Goal: Task Accomplishment & Management: Use online tool/utility

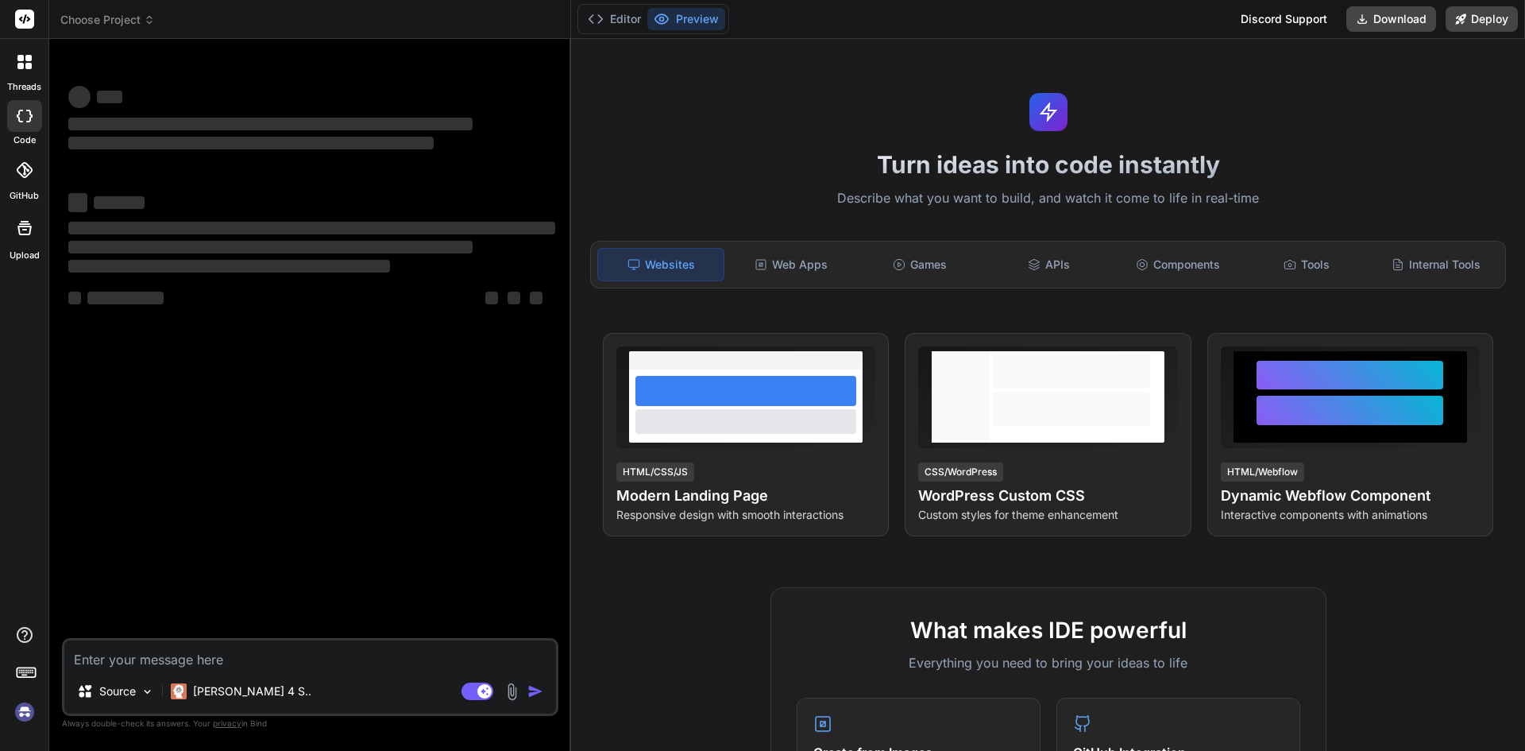
click at [539, 180] on div "Bind AI Web Search Created with Pixso. Code Generator ‌ ‌ ‌ ‌ ‌ ‌ ‌ ‌ ‌ ‌ ‌ ‌ ‌…" at bounding box center [310, 395] width 522 height 712
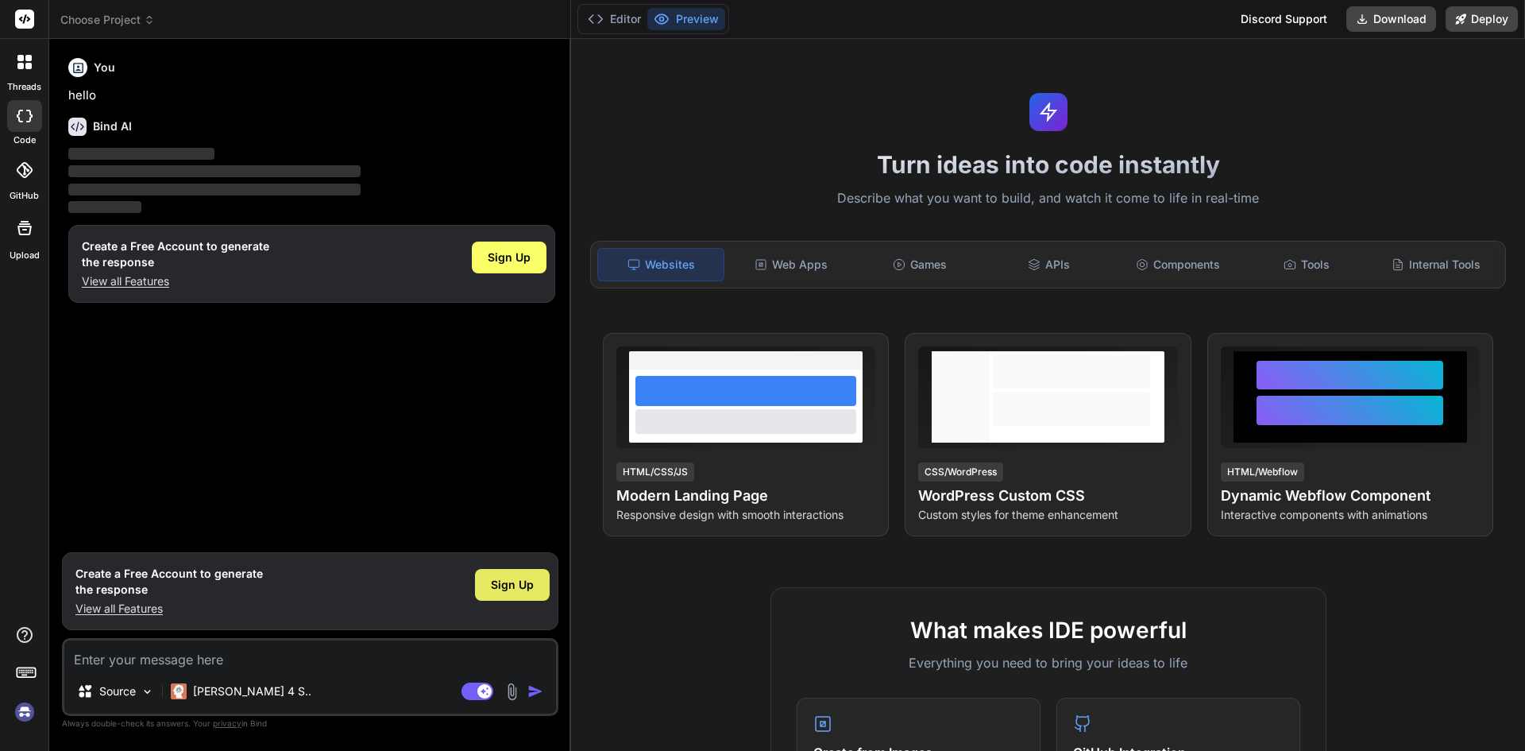
click at [506, 579] on span "Sign Up" at bounding box center [512, 585] width 43 height 16
click at [496, 589] on span "Sign Up" at bounding box center [512, 585] width 43 height 16
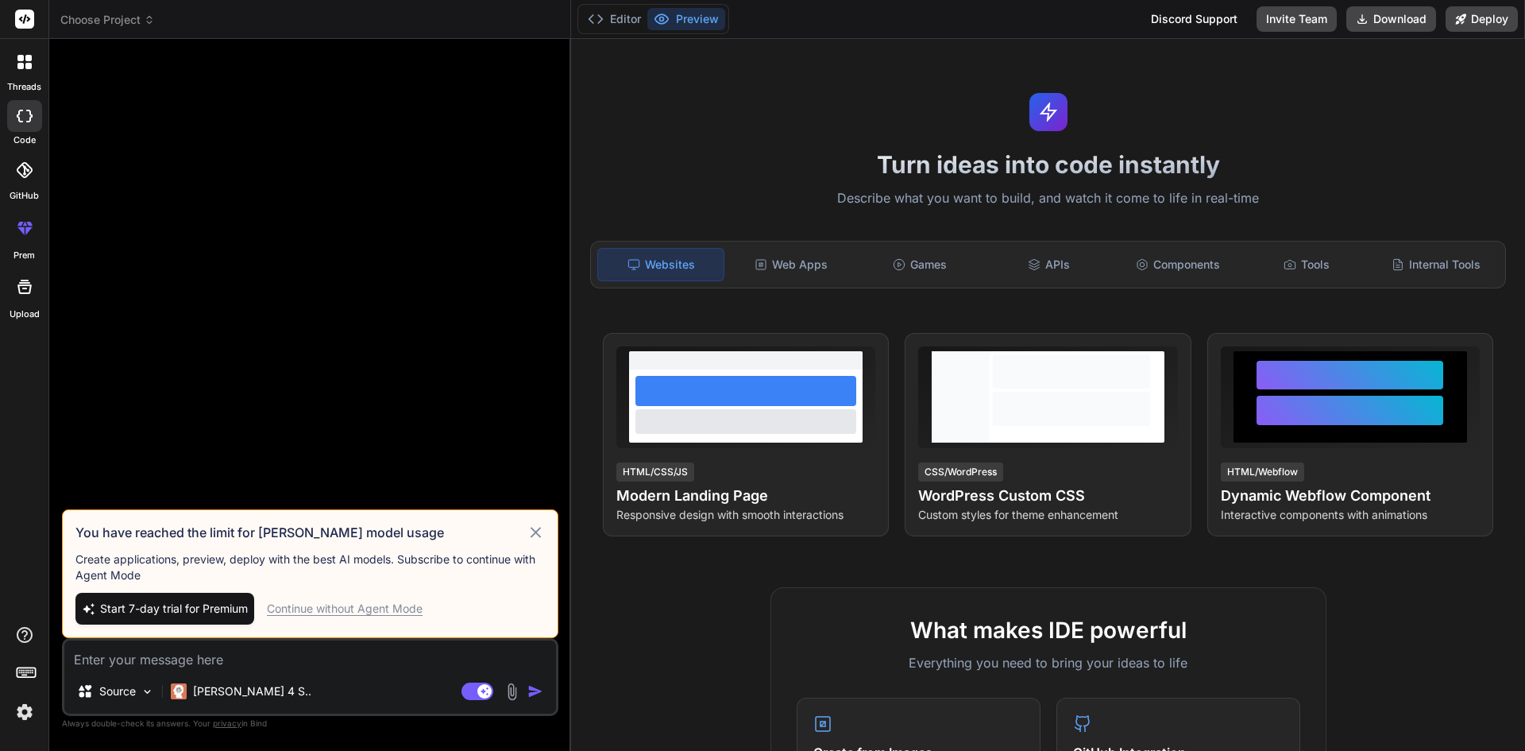
click at [355, 608] on div "Continue without Agent Mode" at bounding box center [345, 608] width 156 height 16
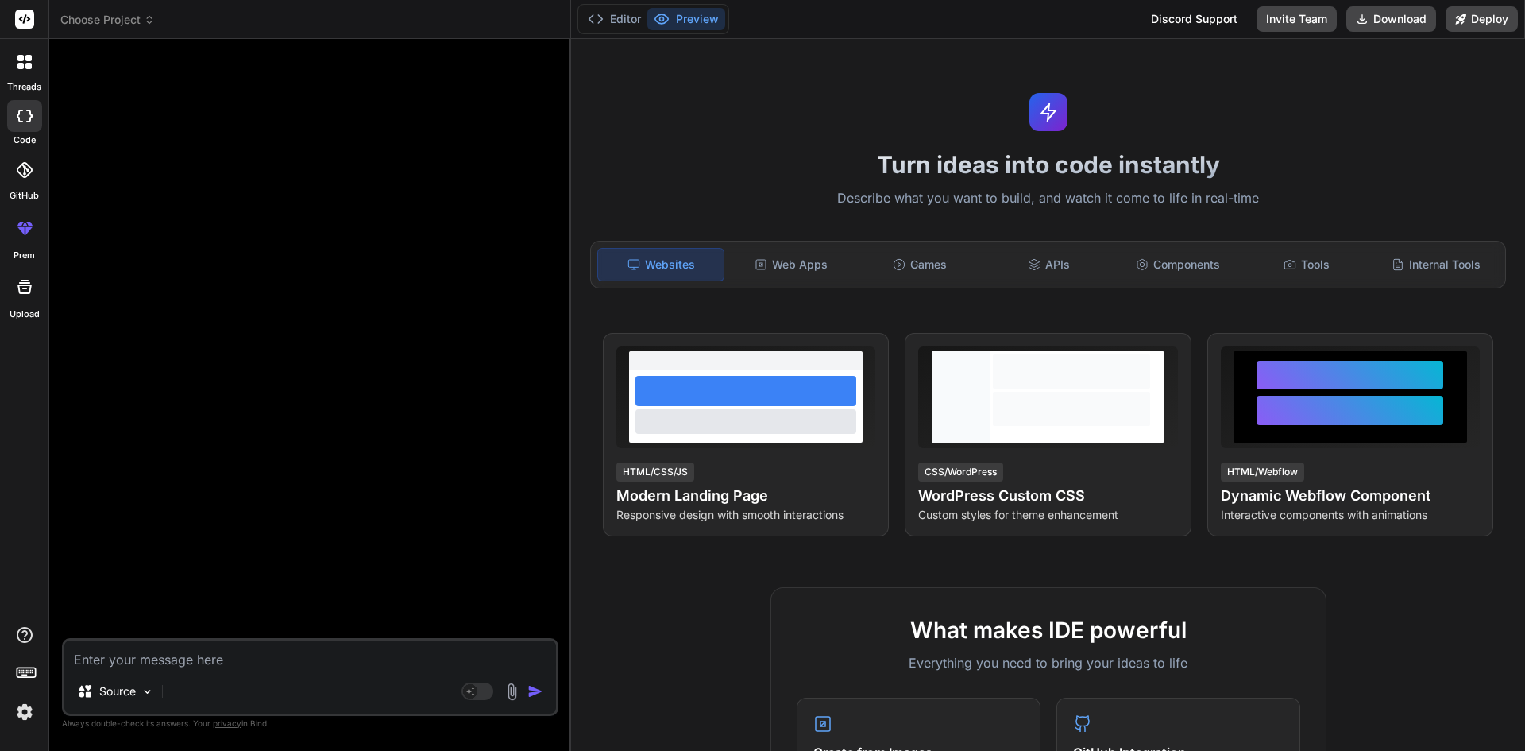
click at [273, 657] on textarea at bounding box center [310, 654] width 492 height 29
paste textarea "public partial class AddIncidentLabelIdAsForeignKey : Migration { protected ove…"
type textarea "x"
type textarea "public partial class AddIncidentLabelIdAsForeignKey : Migration { protected ove…"
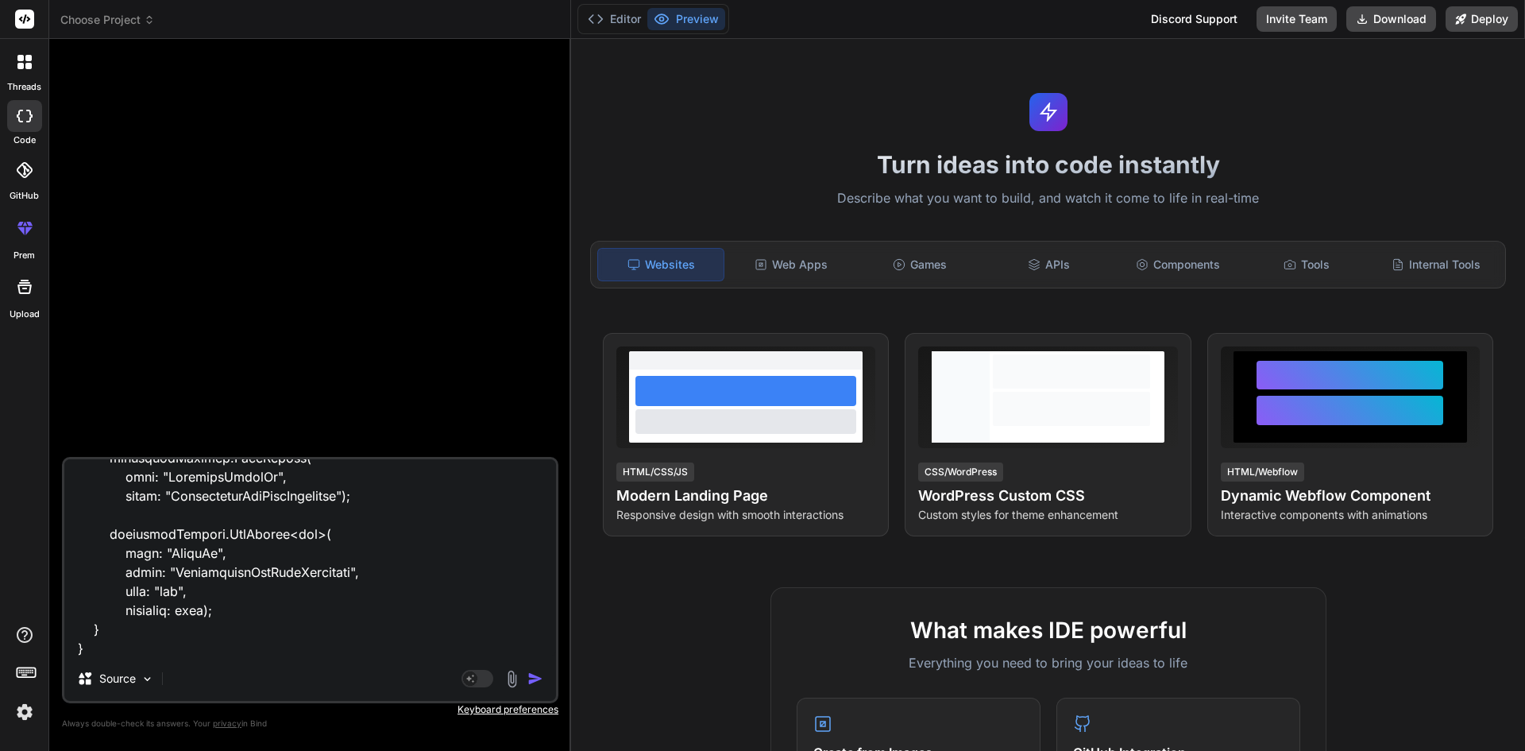
type textarea "x"
type textarea "public partial class AddIncidentLabelIdAsForeignKey : Migration { protected ove…"
type textarea "x"
type textarea "public partial class AddIncidentLabelIdAsForeignKey : Migration { protected ove…"
type textarea "x"
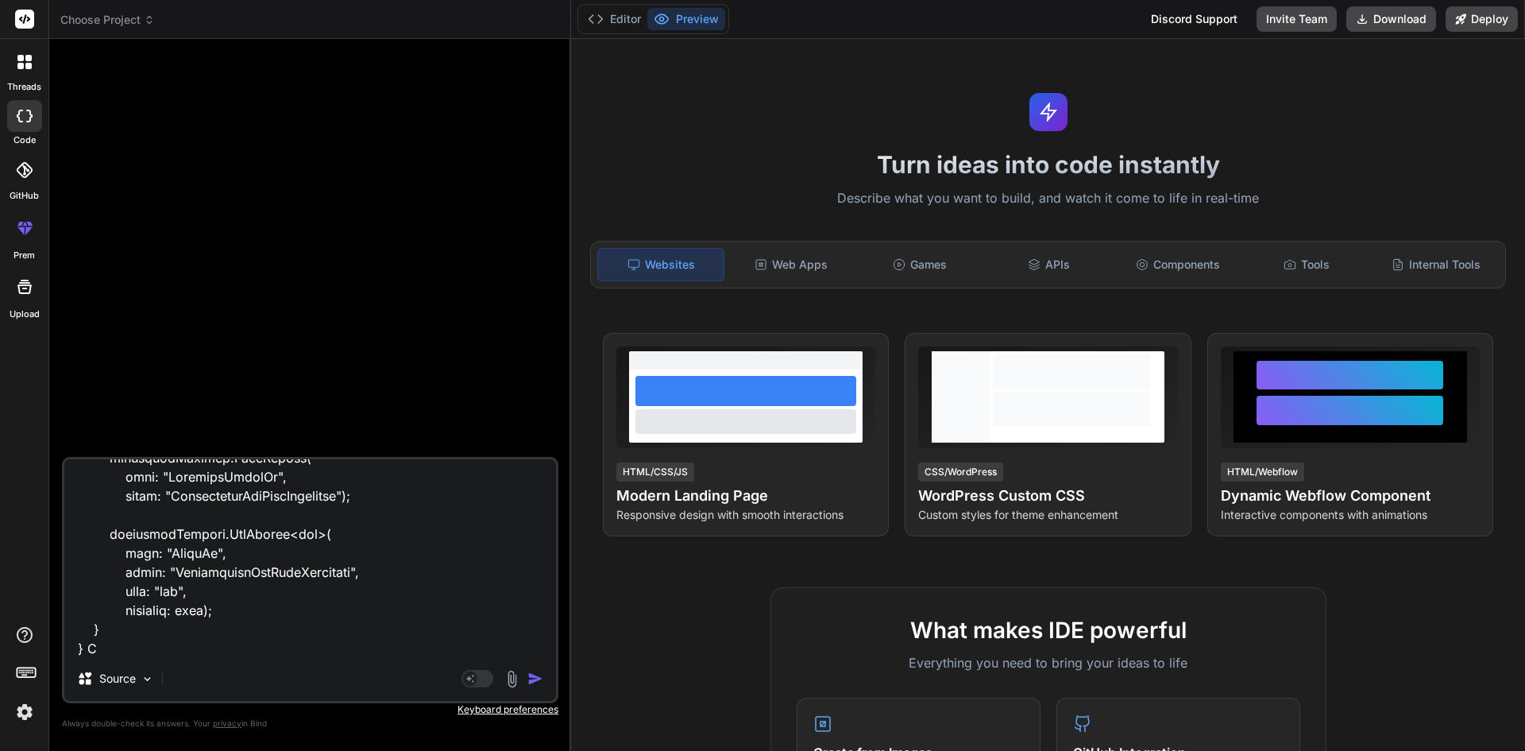
type textarea "public partial class AddIncidentLabelIdAsForeignKey : Migration { protected ove…"
type textarea "x"
type textarea "public partial class AddIncidentLabelIdAsForeignKey : Migration { protected ove…"
type textarea "x"
type textarea "public partial class AddIncidentLabelIdAsForeignKey : Migration { protected ove…"
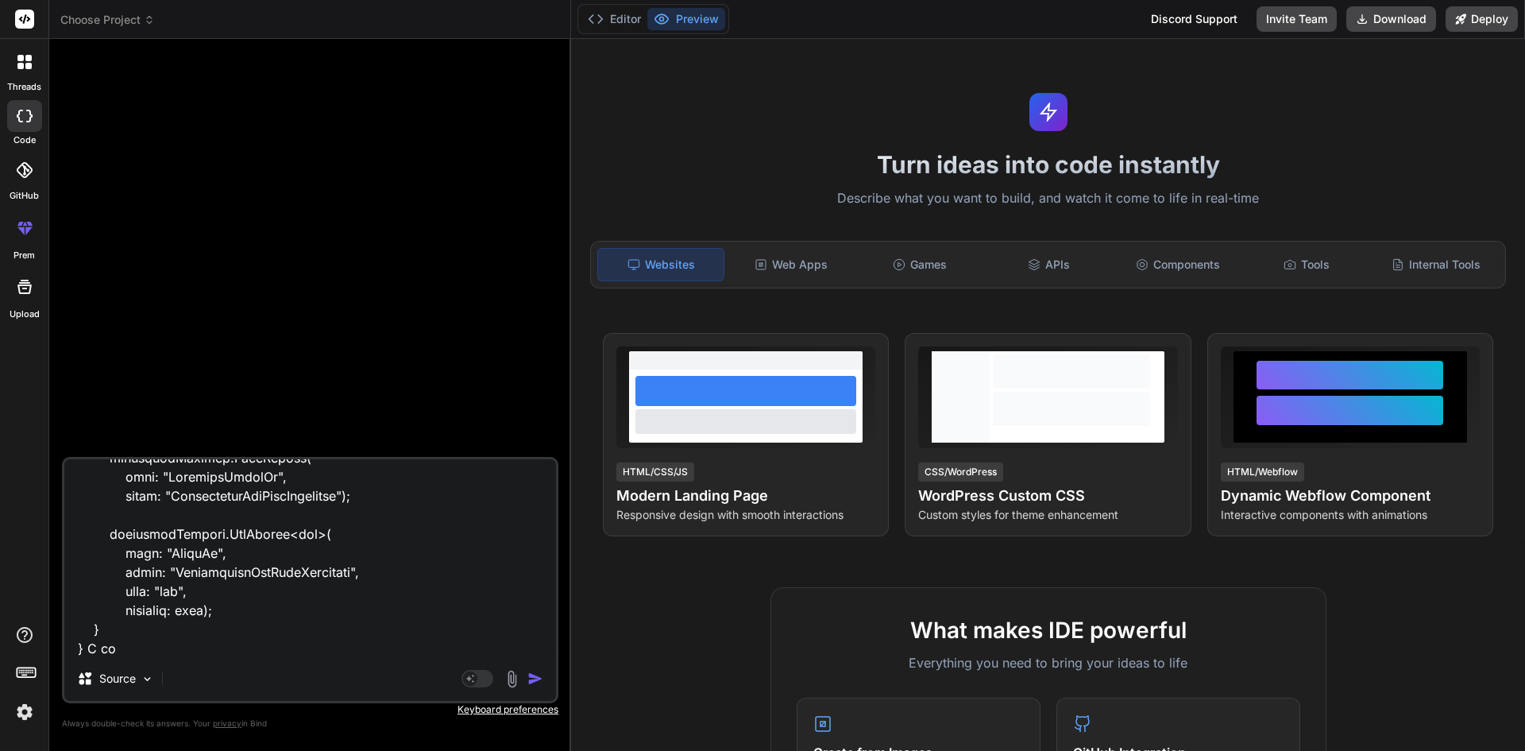
type textarea "x"
type textarea "public partial class AddIncidentLabelIdAsForeignKey : Migration { protected ove…"
type textarea "x"
type textarea "public partial class AddIncidentLabelIdAsForeignKey : Migration { protected ove…"
type textarea "x"
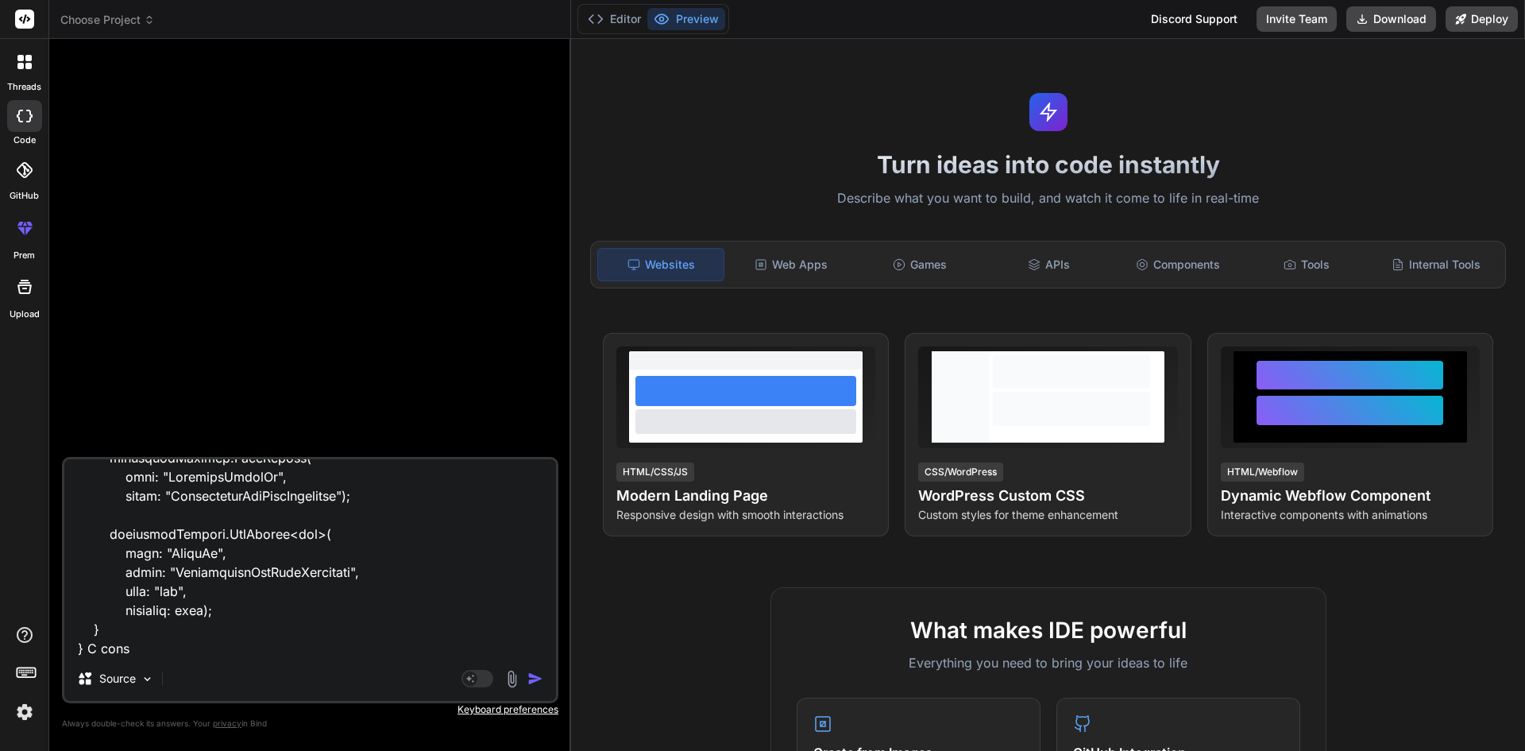
type textarea "public partial class AddIncidentLabelIdAsForeignKey : Migration { protected ove…"
type textarea "x"
type textarea "public partial class AddIncidentLabelIdAsForeignKey : Migration { protected ove…"
type textarea "x"
type textarea "public partial class AddIncidentLabelIdAsForeignKey : Migration { protected ove…"
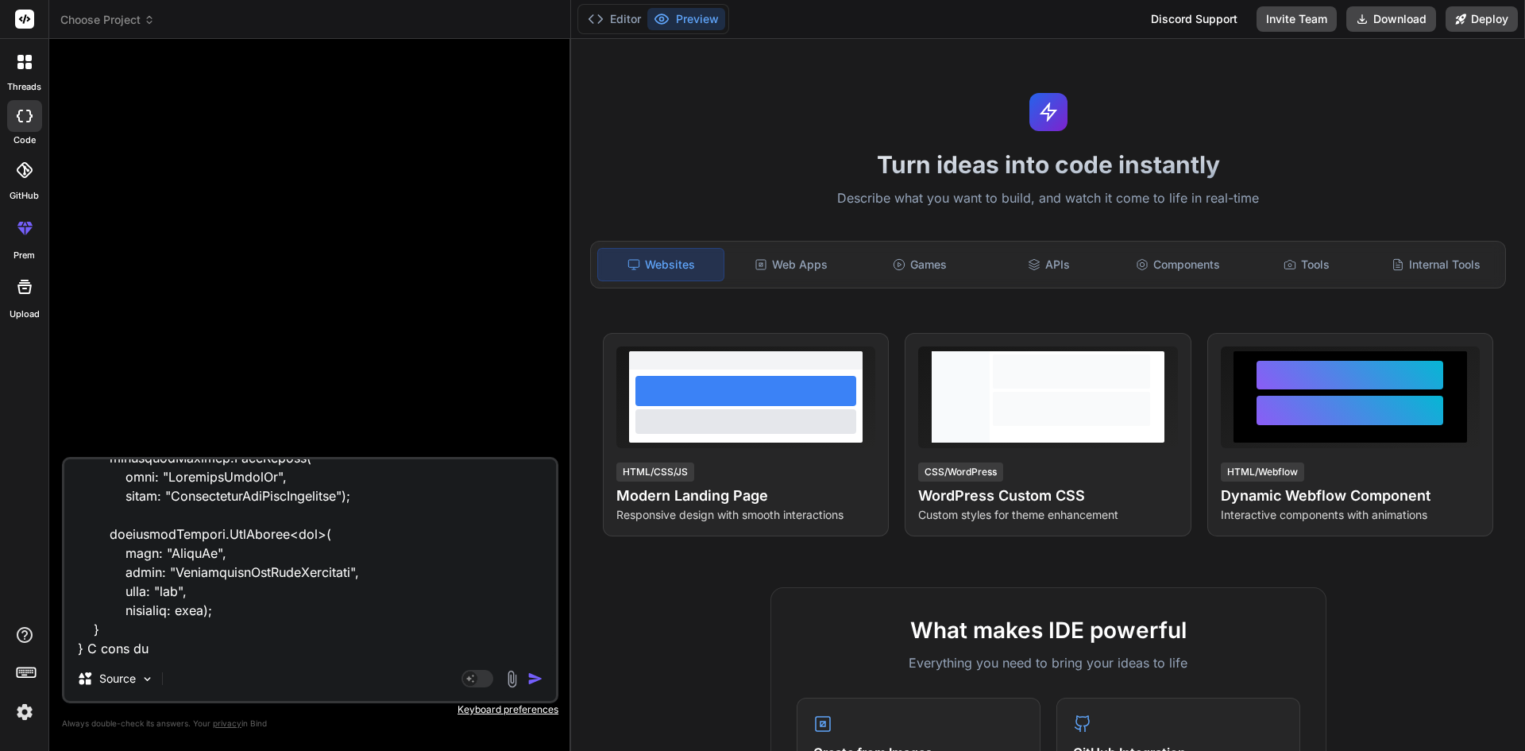
type textarea "x"
type textarea "public partial class AddIncidentLabelIdAsForeignKey : Migration { protected ove…"
type textarea "x"
type textarea "public partial class AddIncidentLabelIdAsForeignKey : Migration { protected ove…"
type textarea "x"
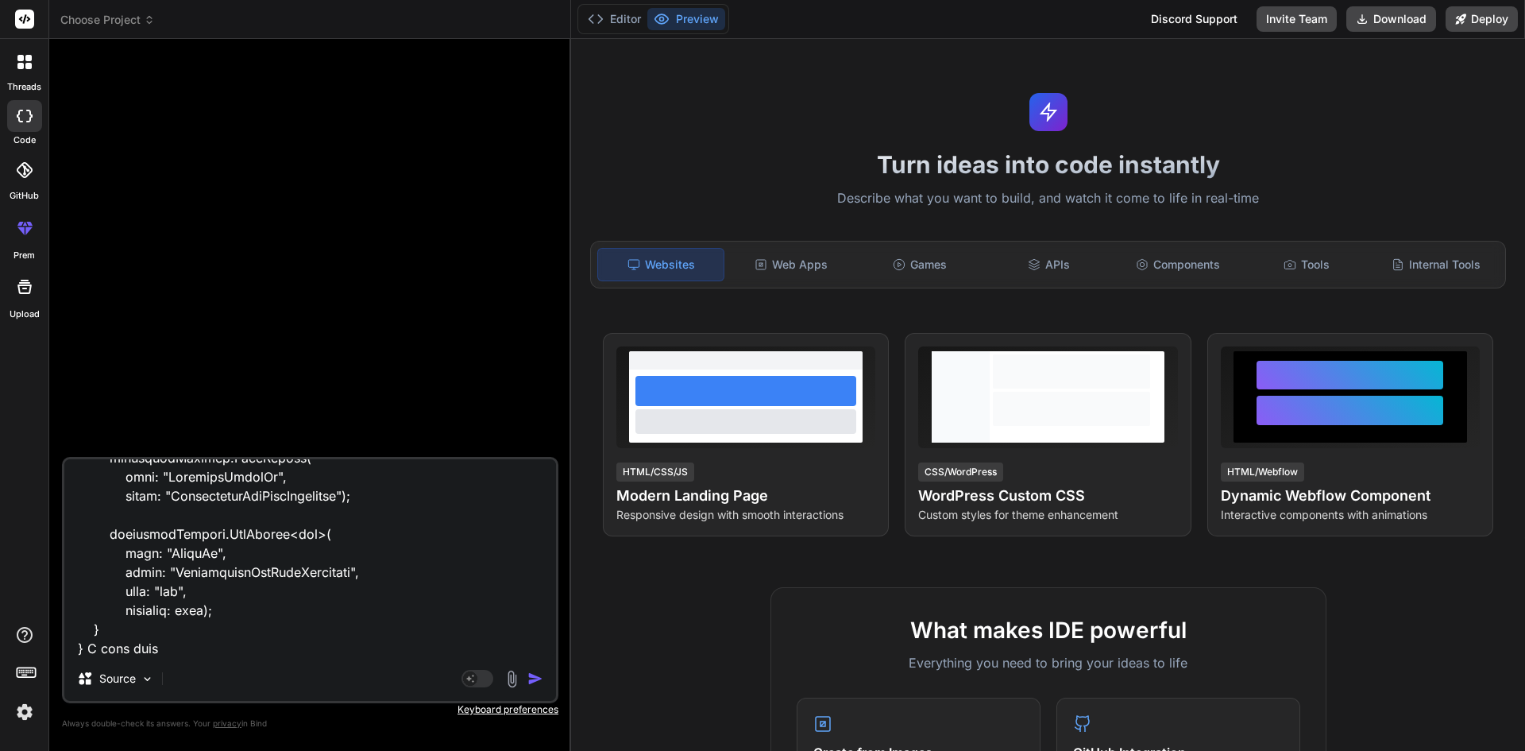
type textarea "public partial class AddIncidentLabelIdAsForeignKey : Migration { protected ove…"
type textarea "x"
type textarea "public partial class AddIncidentLabelIdAsForeignKey : Migration { protected ove…"
type textarea "x"
type textarea "public partial class AddIncidentLabelIdAsForeignKey : Migration { protected ove…"
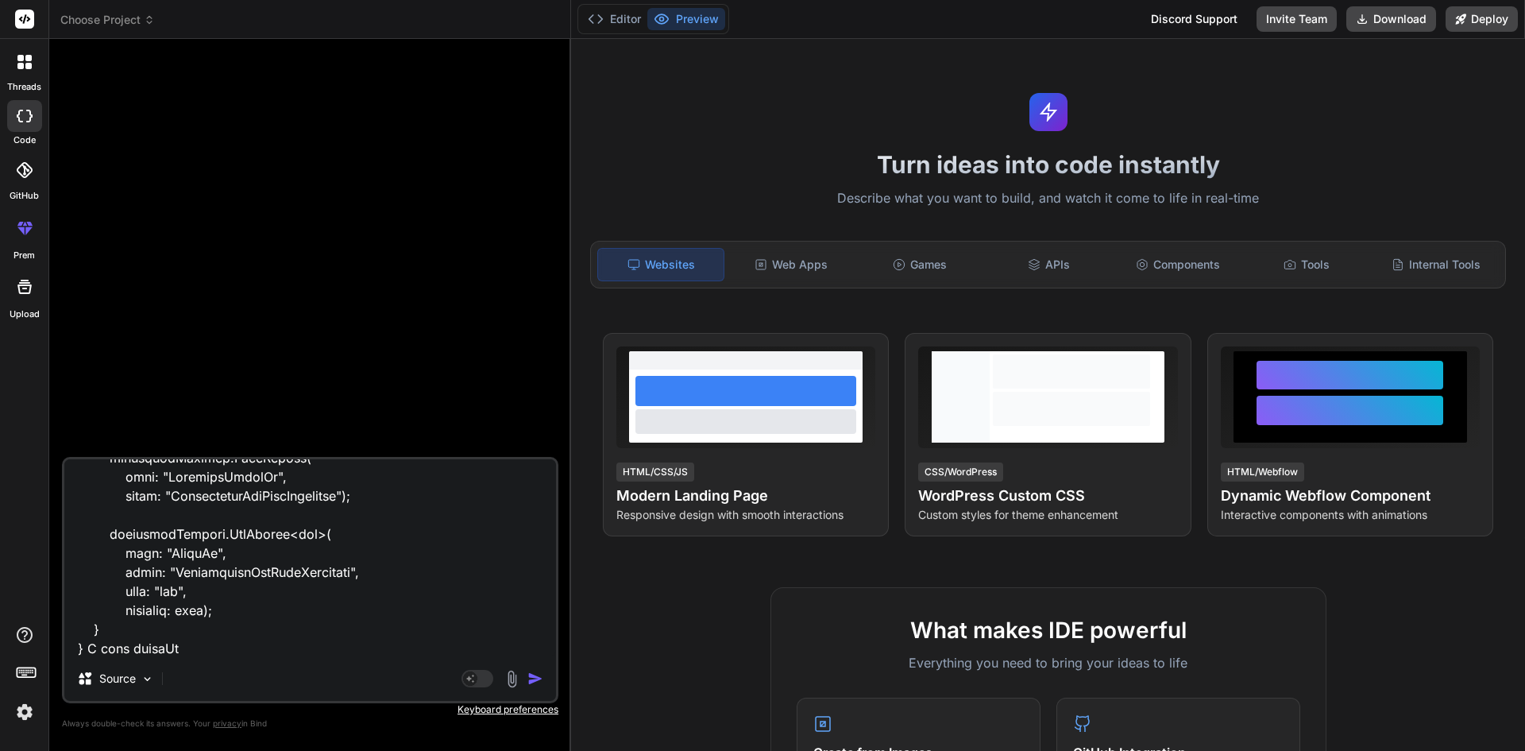
type textarea "x"
type textarea "public partial class AddIncidentLabelIdAsForeignKey : Migration { protected ove…"
type textarea "x"
type textarea "public partial class AddIncidentLabelIdAsForeignKey : Migration { protected ove…"
type textarea "x"
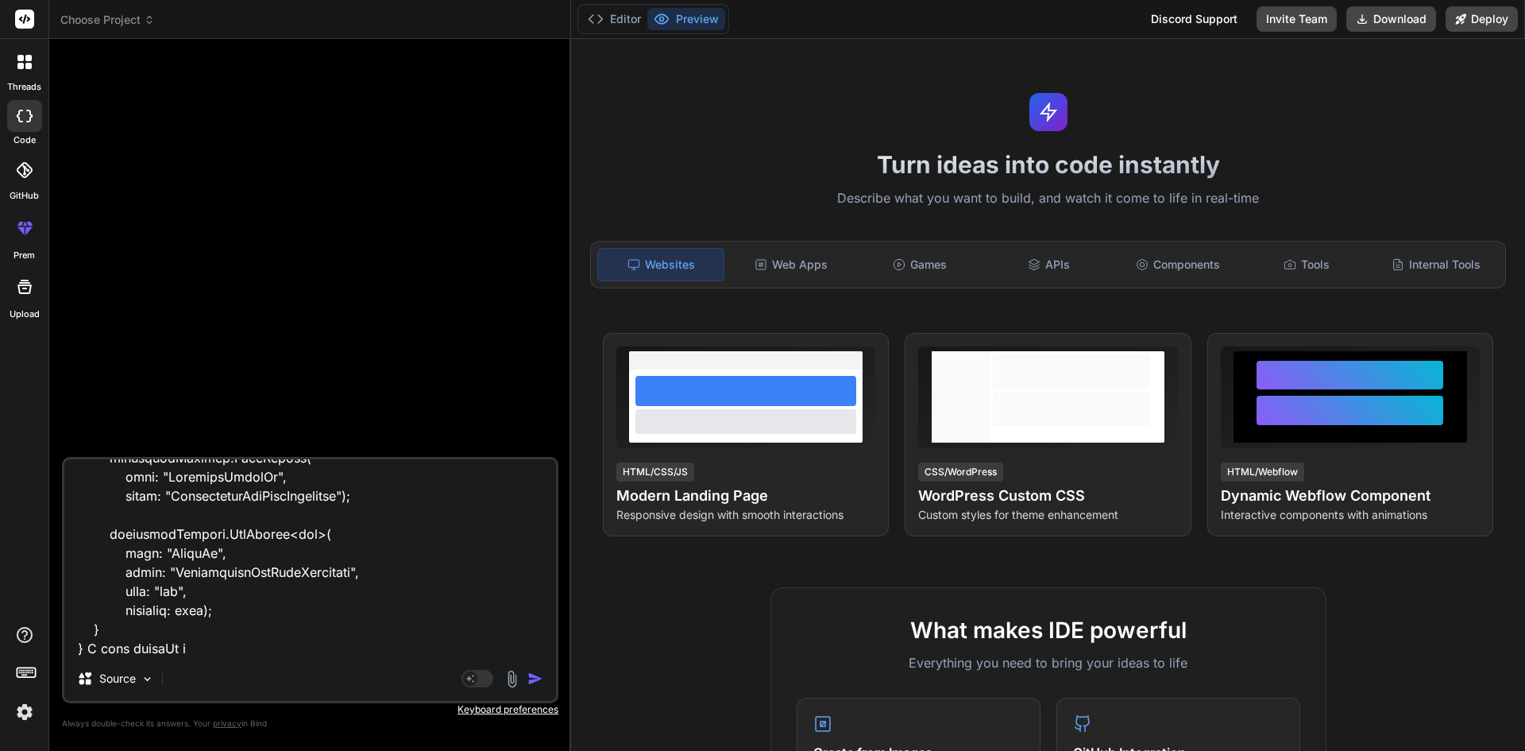
type textarea "public partial class AddIncidentLabelIdAsForeignKey : Migration { protected ove…"
type textarea "x"
type textarea "public partial class AddIncidentLabelIdAsForeignKey : Migration { protected ove…"
drag, startPoint x: 123, startPoint y: 647, endPoint x: 86, endPoint y: 649, distance: 37.4
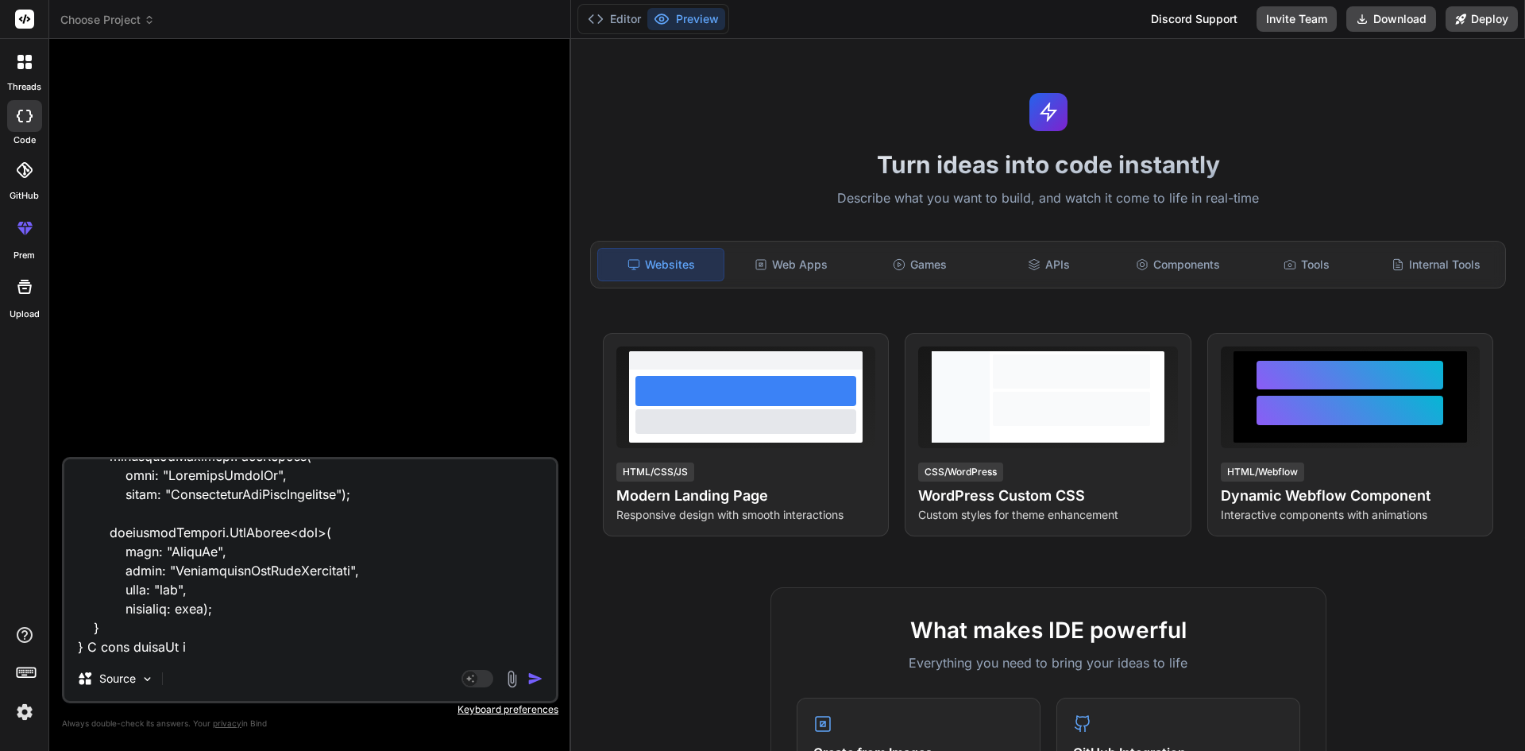
click at [86, 649] on textarea at bounding box center [310, 557] width 492 height 197
type textarea "x"
type textarea "public partial class AddIncidentLabelIdAsForeignKey : Migration { protected ove…"
click at [160, 645] on textarea at bounding box center [310, 557] width 492 height 197
type textarea "x"
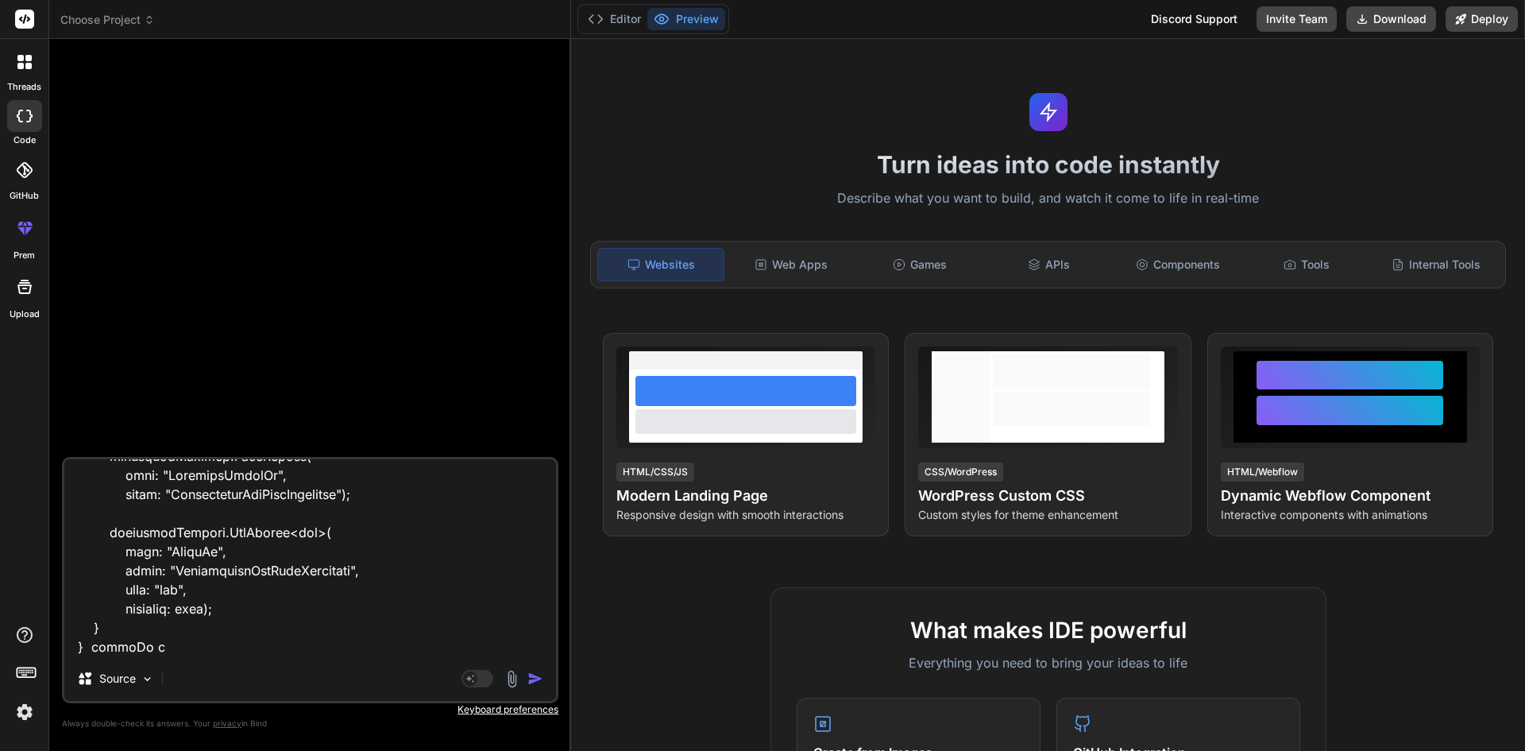
type textarea "public partial class AddIncidentLabelIdAsForeignKey : Migration { protected ove…"
type textarea "x"
type textarea "public partial class AddIncidentLabelIdAsForeignKey : Migration { protected ove…"
type textarea "x"
type textarea "public partial class AddIncidentLabelIdAsForeignKey : Migration { protected ove…"
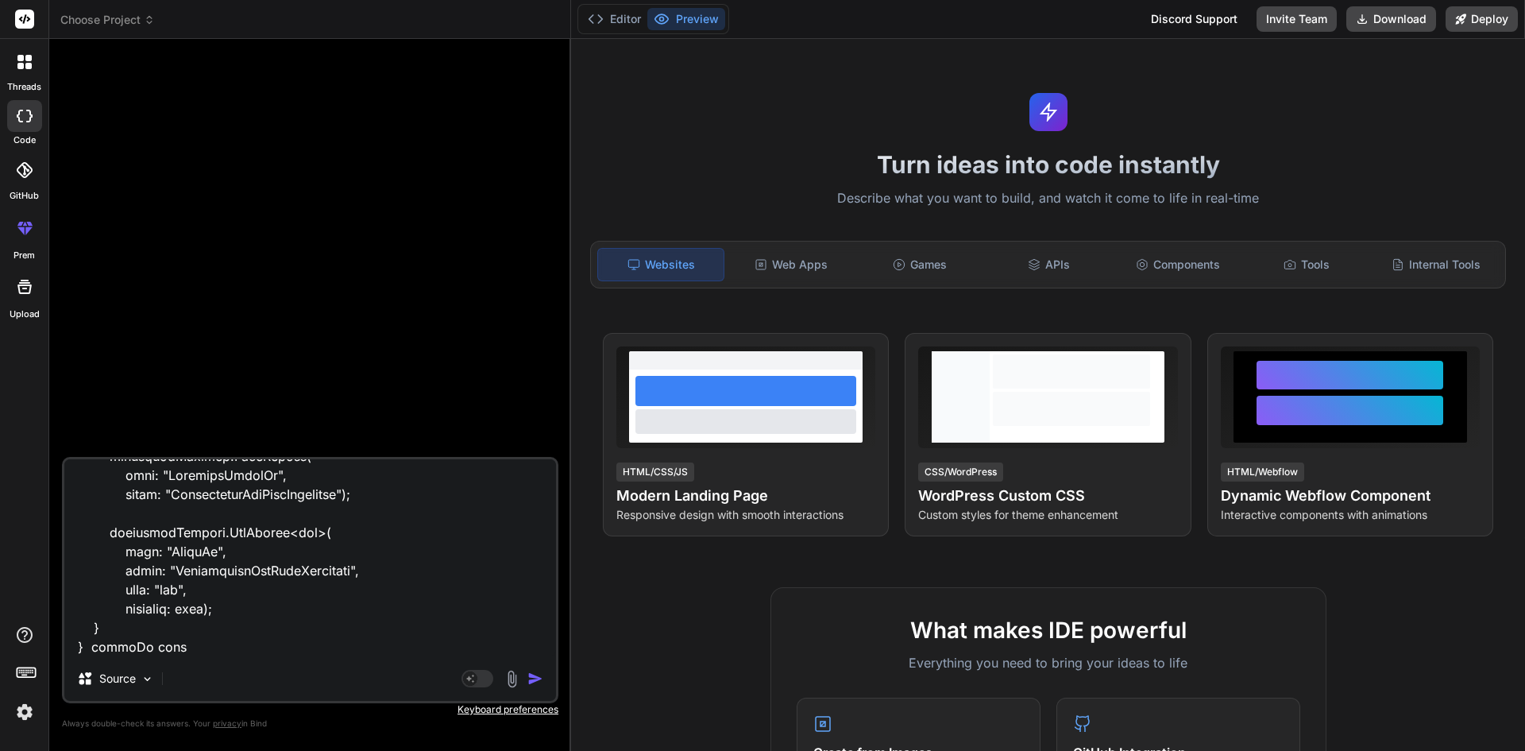
type textarea "x"
type textarea "public partial class AddIncidentLabelIdAsForeignKey : Migration { protected ove…"
type textarea "x"
type textarea "public partial class AddIncidentLabelIdAsForeignKey : Migration { protected ove…"
type textarea "x"
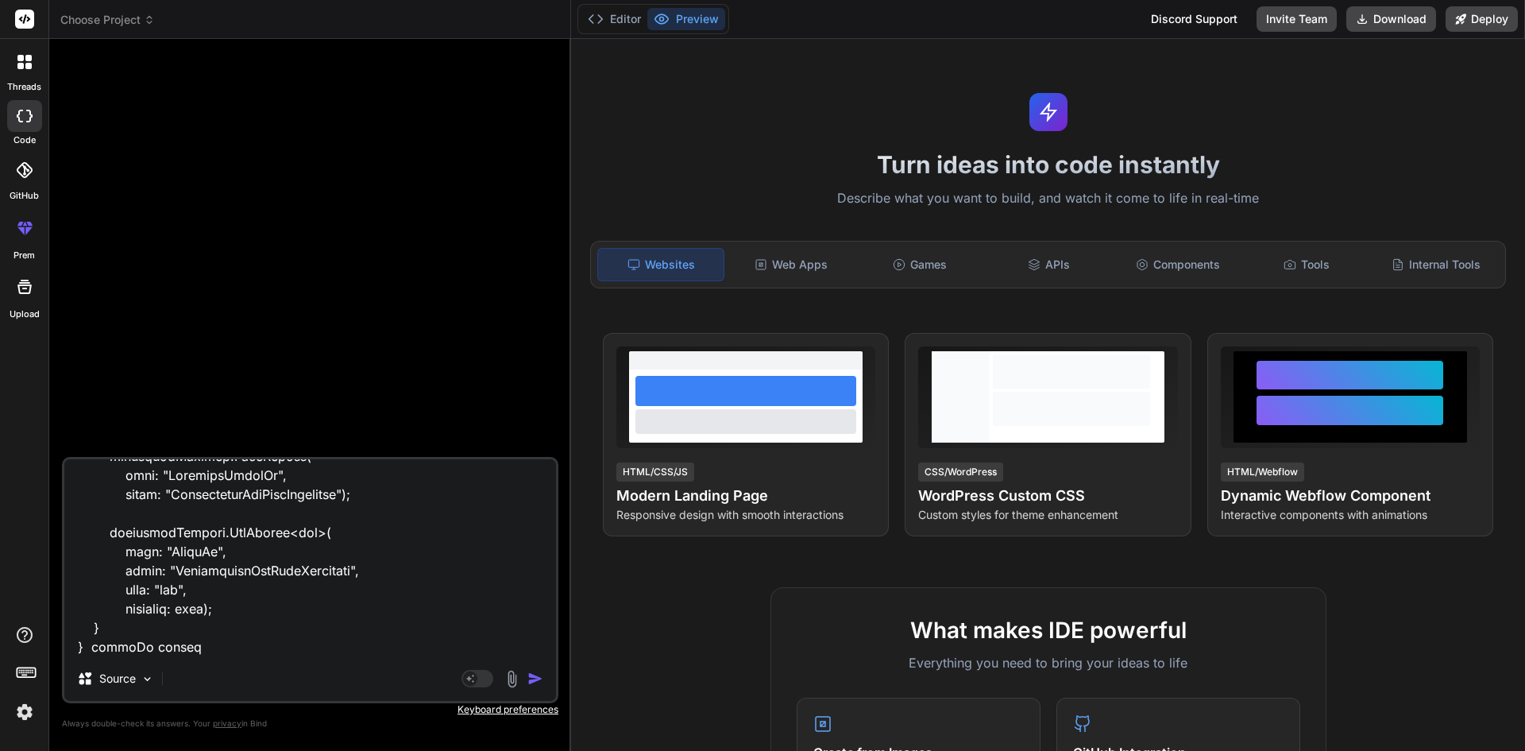
type textarea "public partial class AddIncidentLabelIdAsForeignKey : Migration { protected ove…"
type textarea "x"
type textarea "public partial class AddIncidentLabelIdAsForeignKey : Migration { protected ove…"
type textarea "x"
type textarea "public partial class AddIncidentLabelIdAsForeignKey : Migration { protected ove…"
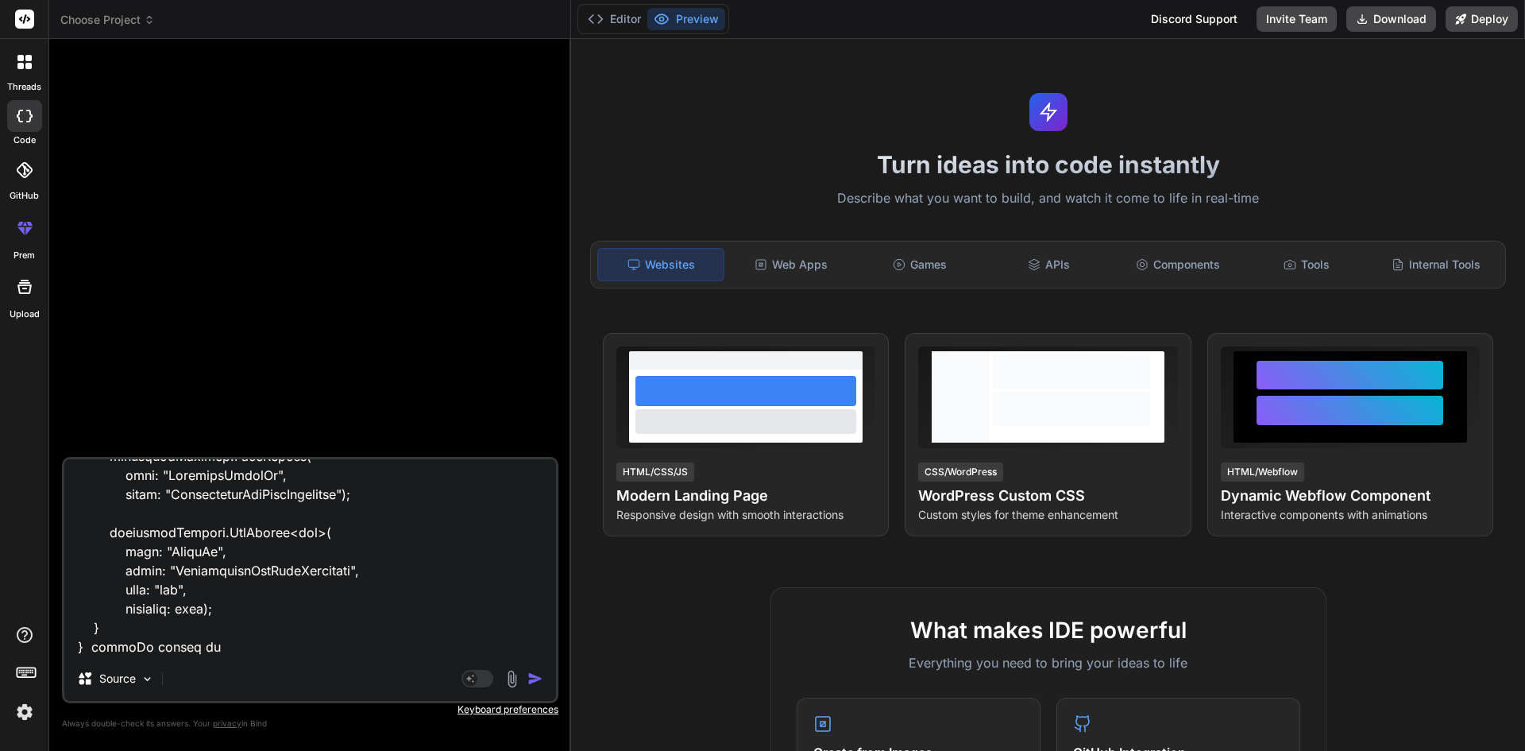
type textarea "x"
type textarea "public partial class AddIncidentLabelIdAsForeignKey : Migration { protected ove…"
type textarea "x"
type textarea "public partial class AddIncidentLabelIdAsForeignKey : Migration { protected ove…"
type textarea "x"
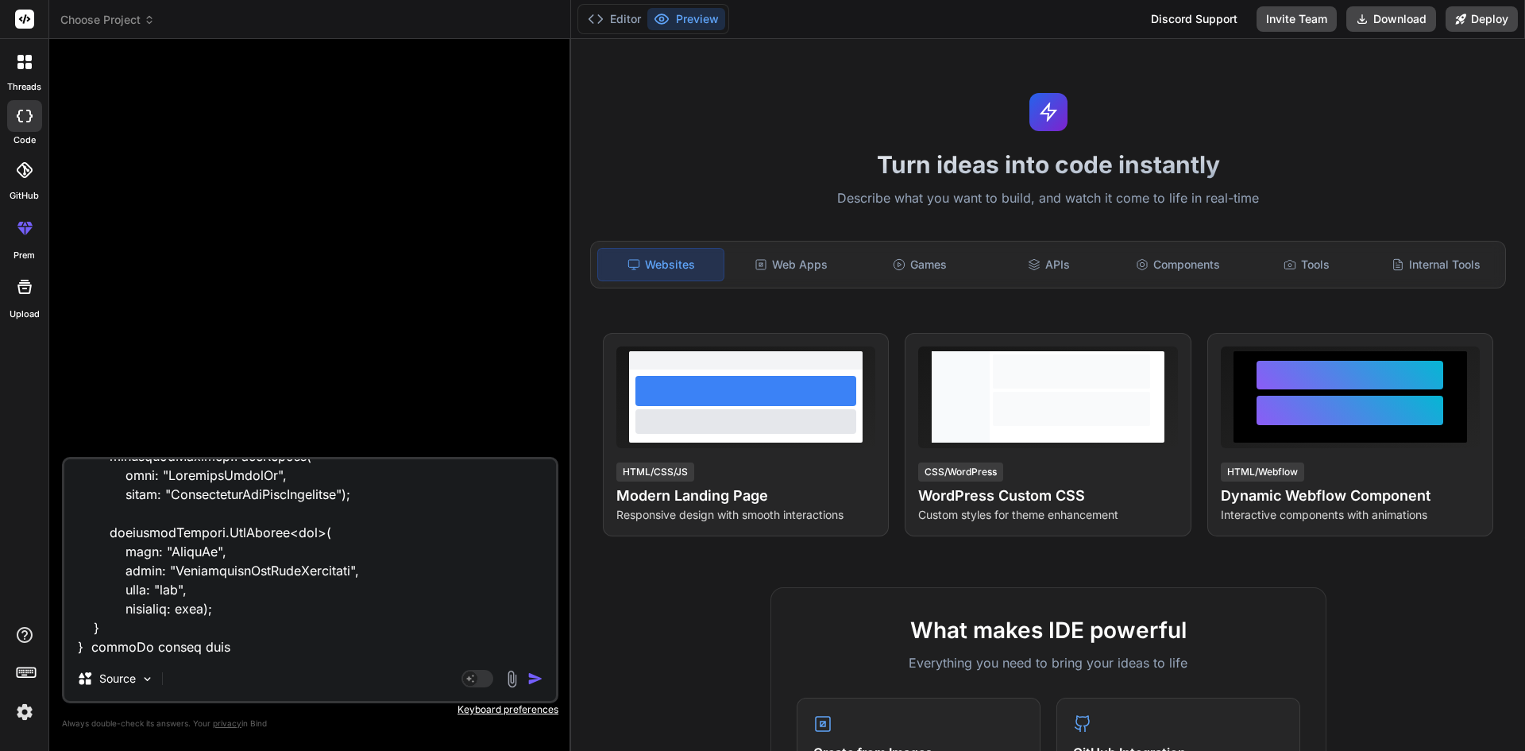
type textarea "public partial class AddIncidentLabelIdAsForeignKey : Migration { protected ove…"
type textarea "x"
type textarea "public partial class AddIncidentLabelIdAsForeignKey : Migration { protected ove…"
type textarea "x"
type textarea "public partial class AddIncidentLabelIdAsForeignKey : Migration { protected ove…"
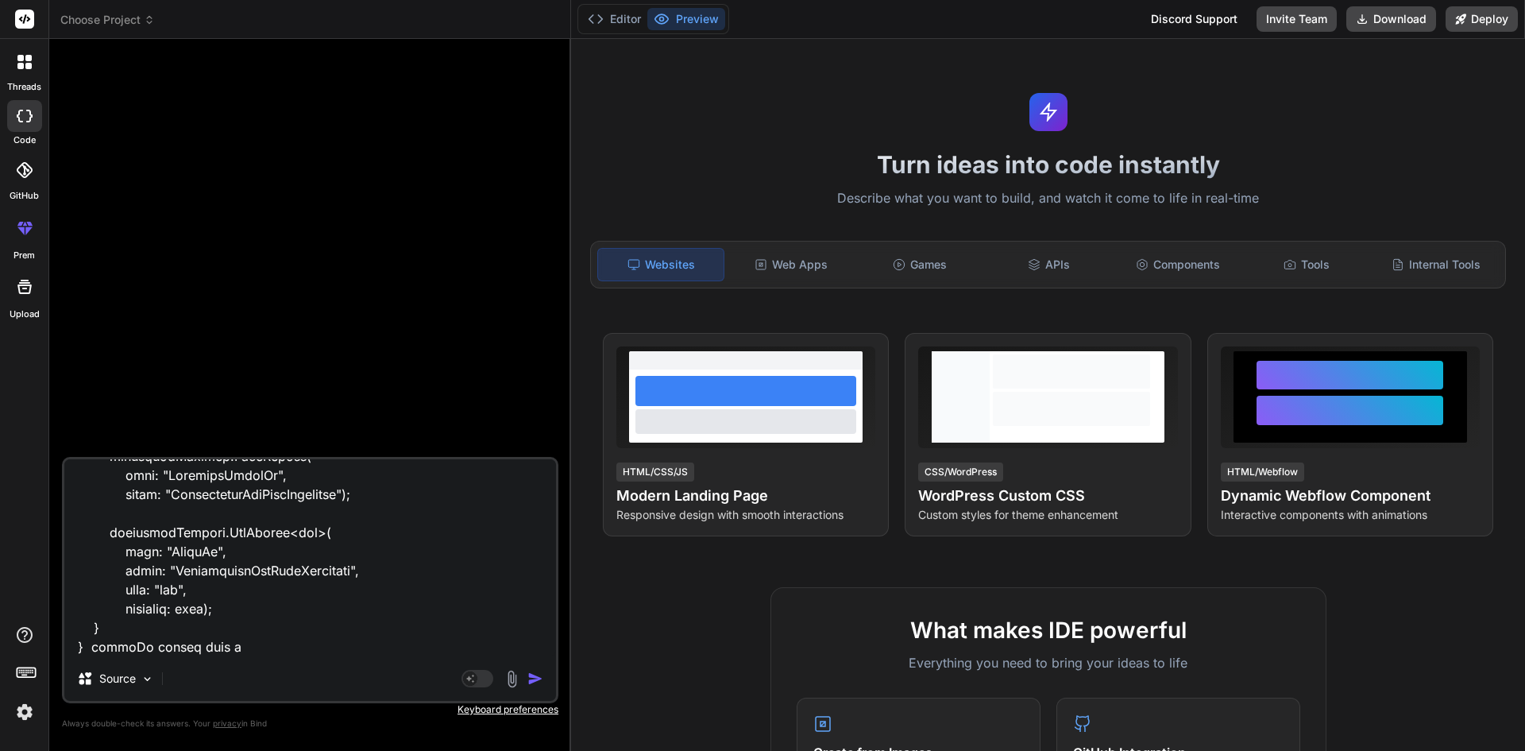
type textarea "x"
type textarea "public partial class AddIncidentLabelIdAsForeignKey : Migration { protected ove…"
type textarea "x"
type textarea "public partial class AddIncidentLabelIdAsForeignKey : Migration { protected ove…"
type textarea "x"
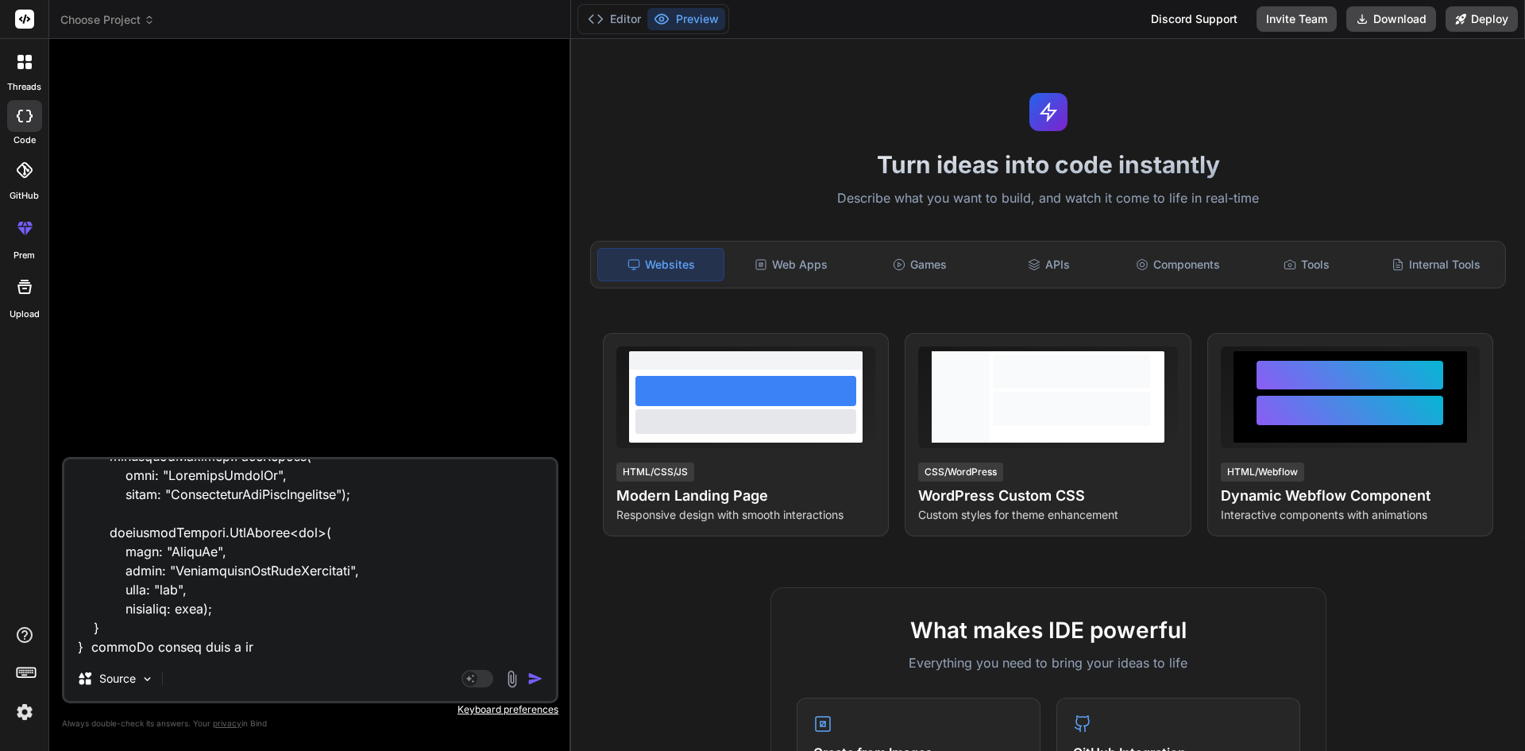
type textarea "public partial class AddIncidentLabelIdAsForeignKey : Migration { protected ove…"
type textarea "x"
type textarea "public partial class AddIncidentLabelIdAsForeignKey : Migration { protected ove…"
type textarea "x"
type textarea "public partial class AddIncidentLabelIdAsForeignKey : Migration { protected ove…"
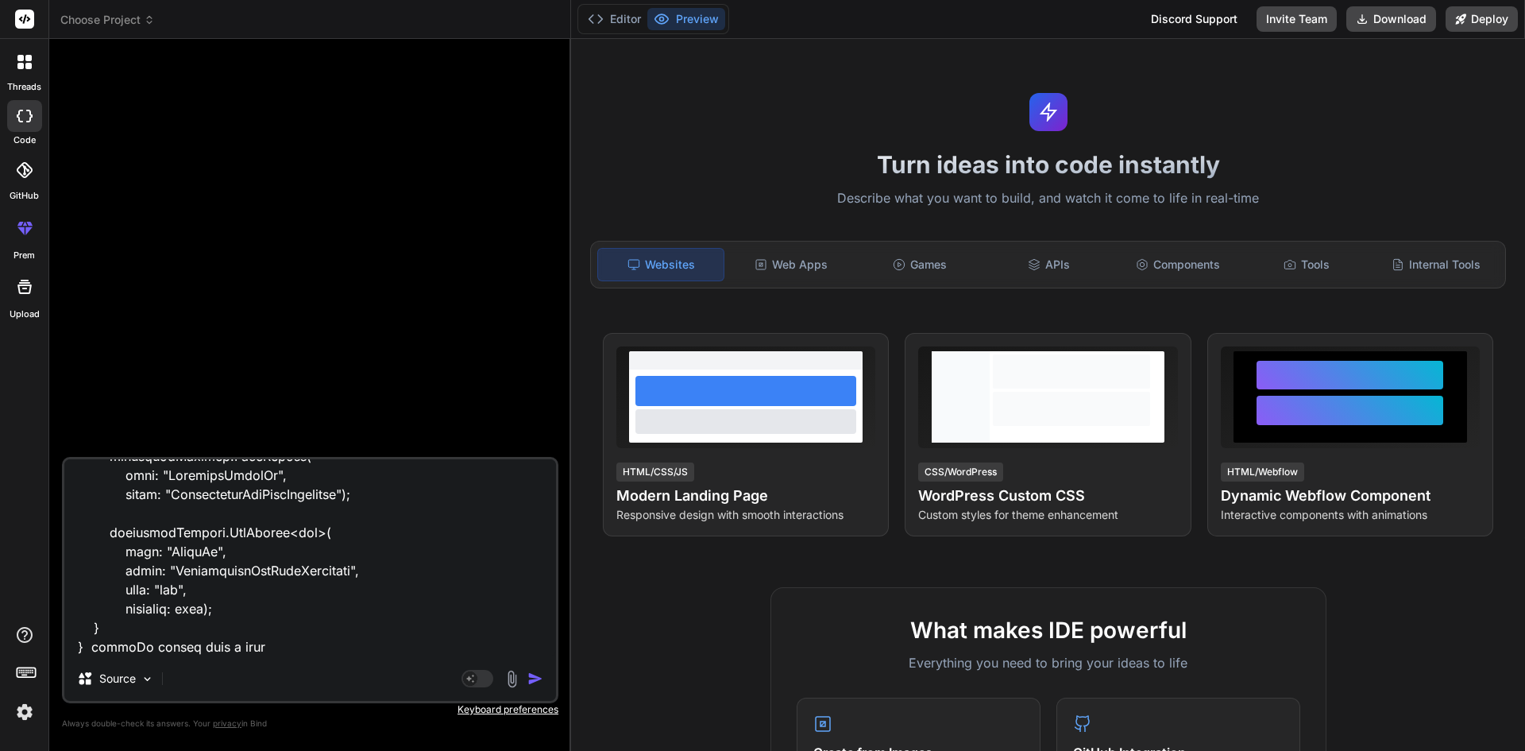
type textarea "x"
type textarea "public partial class AddIncidentLabelIdAsForeignKey : Migration { protected ove…"
type textarea "x"
type textarea "public partial class AddIncidentLabelIdAsForeignKey : Migration { protected ove…"
type textarea "x"
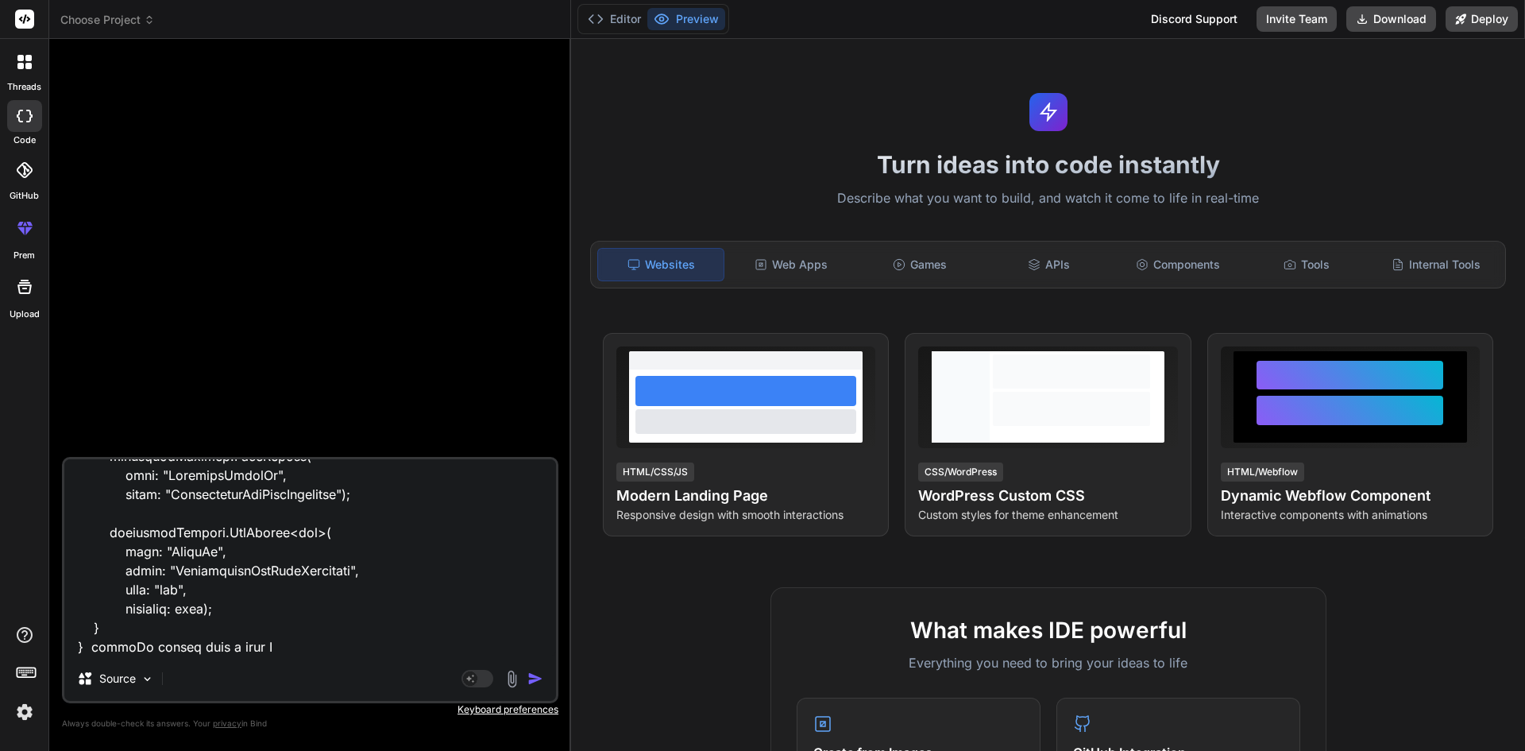
type textarea "public partial class AddIncidentLabelIdAsForeignKey : Migration { protected ove…"
type textarea "x"
type textarea "public partial class AddIncidentLabelIdAsForeignKey : Migration { protected ove…"
type textarea "x"
type textarea "public partial class AddIncidentLabelIdAsForeignKey : Migration { protected ove…"
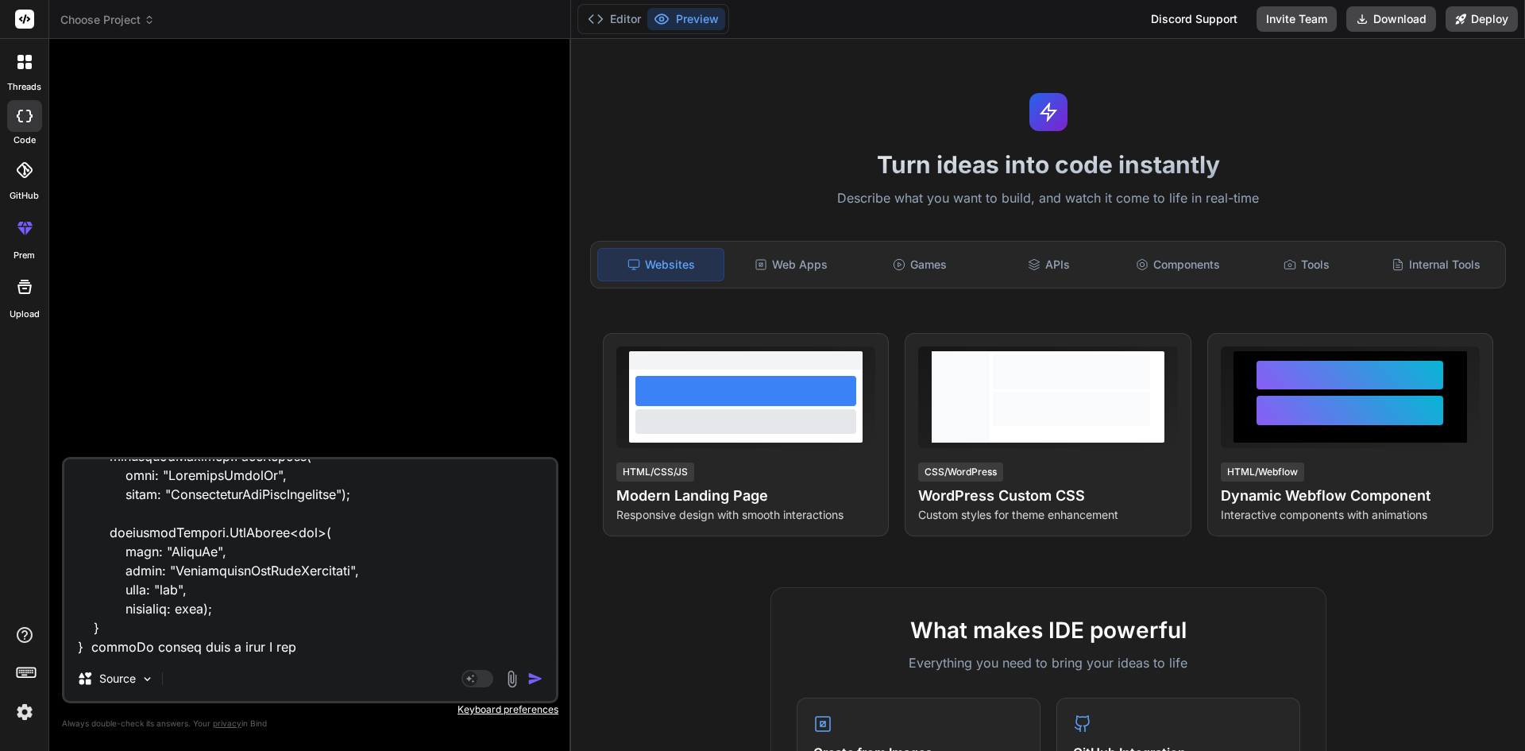
type textarea "x"
type textarea "public partial class AddIncidentLabelIdAsForeignKey : Migration { protected ove…"
type textarea "x"
type textarea "public partial class AddIncidentLabelIdAsForeignKey : Migration { protected ove…"
type textarea "x"
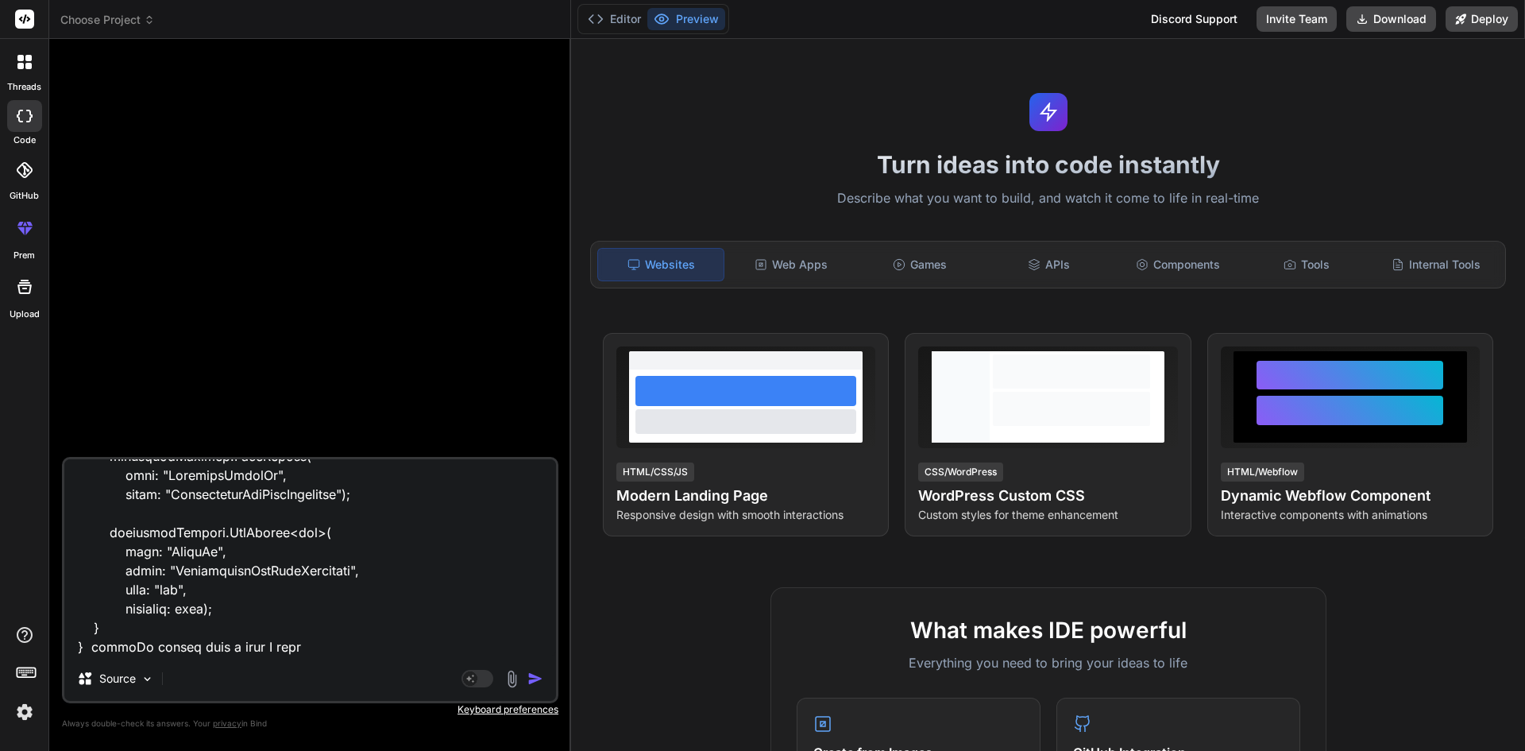
type textarea "public partial class AddIncidentLabelIdAsForeignKey : Migration { protected ove…"
type textarea "x"
type textarea "public partial class AddIncidentLabelIdAsForeignKey : Migration { protected ove…"
type textarea "x"
type textarea "public partial class AddIncidentLabelIdAsForeignKey : Migration { protected ove…"
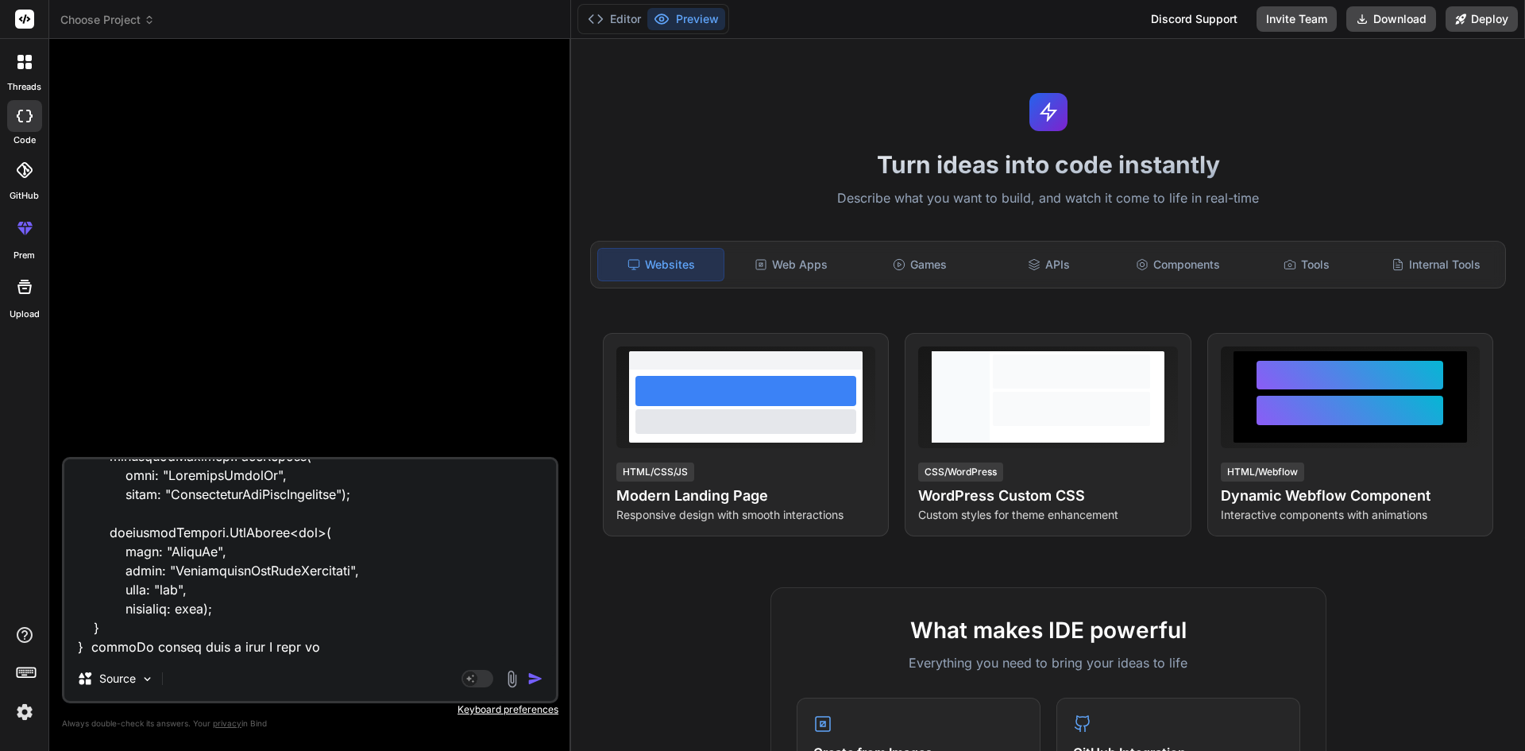
type textarea "x"
type textarea "public partial class AddIncidentLabelIdAsForeignKey : Migration { protected ove…"
type textarea "x"
type textarea "public partial class AddIncidentLabelIdAsForeignKey : Migration { protected ove…"
type textarea "x"
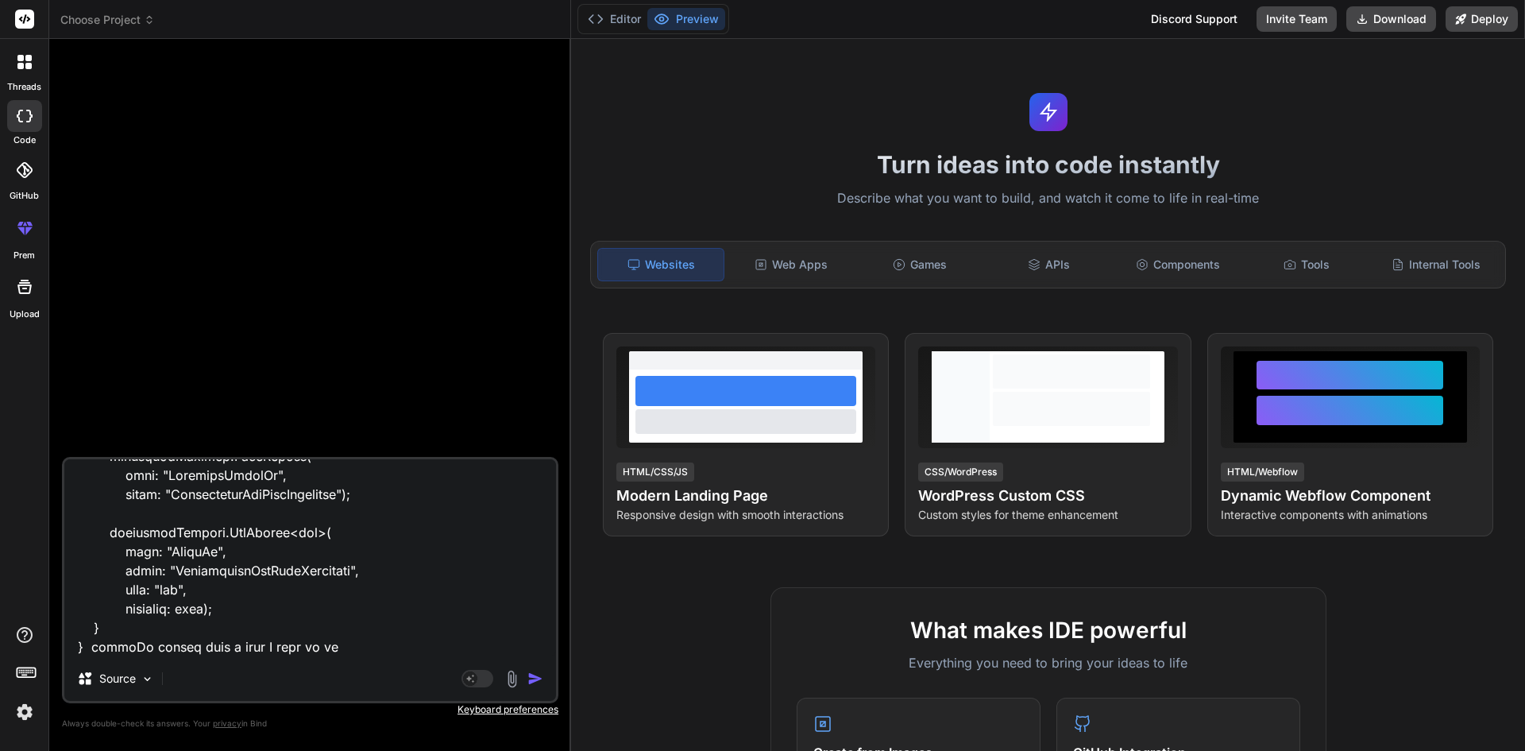
type textarea "public partial class AddIncidentLabelIdAsForeignKey : Migration { protected ove…"
type textarea "x"
type textarea "public partial class AddIncidentLabelIdAsForeignKey : Migration { protected ove…"
type textarea "x"
type textarea "public partial class AddIncidentLabelIdAsForeignKey : Migration { protected ove…"
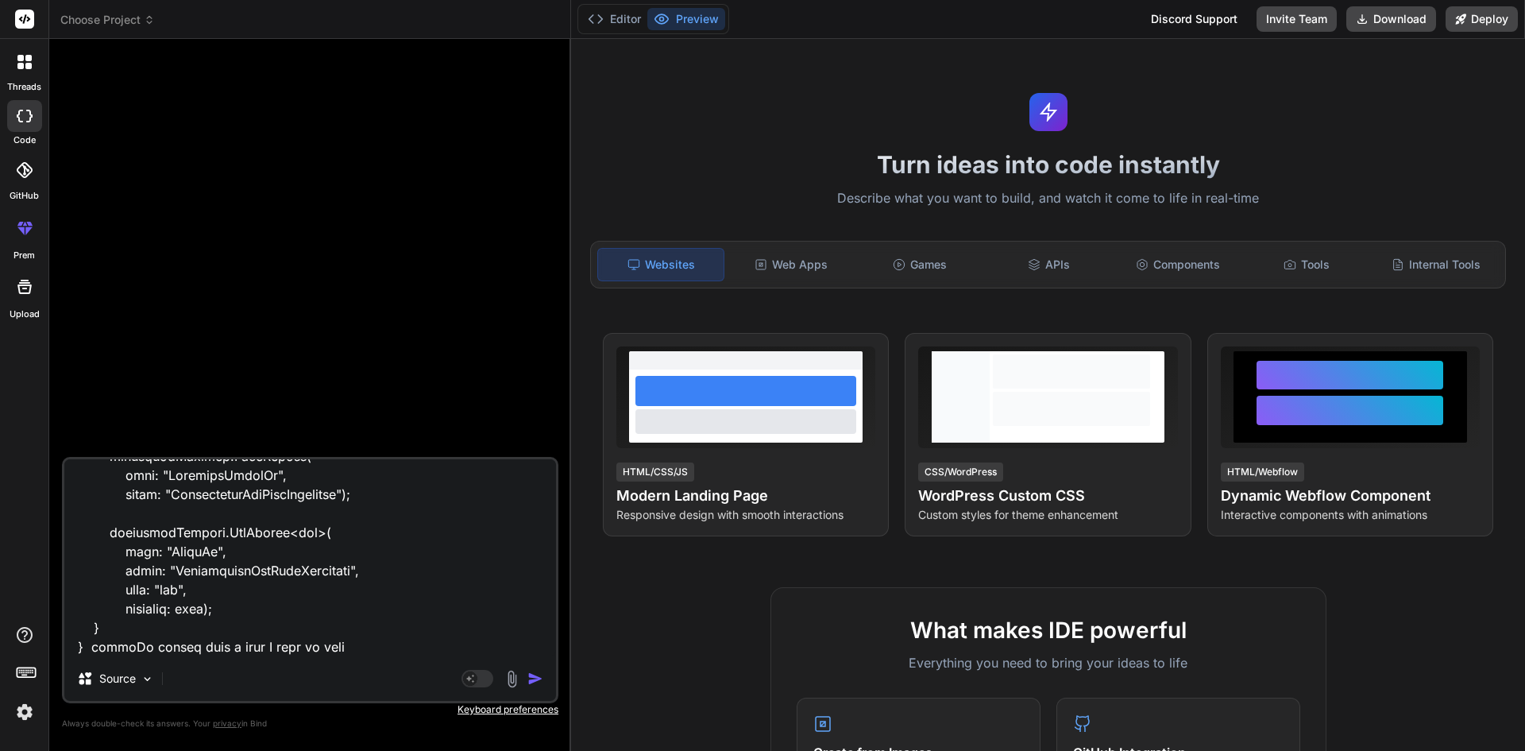
type textarea "x"
type textarea "public partial class AddIncidentLabelIdAsForeignKey : Migration { protected ove…"
type textarea "x"
type textarea "public partial class AddIncidentLabelIdAsForeignKey : Migration { protected ove…"
type textarea "x"
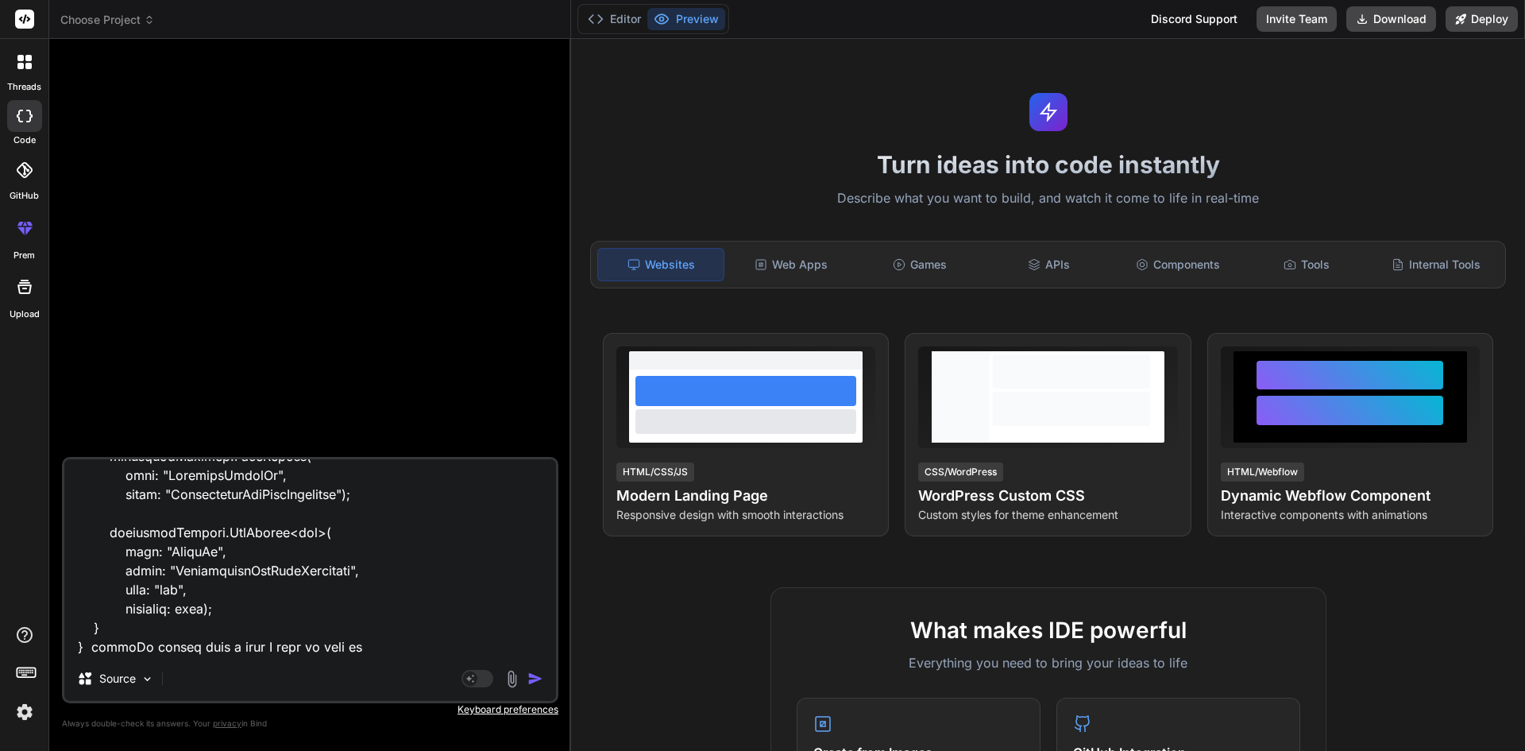
type textarea "public partial class AddIncidentLabelIdAsForeignKey : Migration { protected ove…"
type textarea "x"
type textarea "public partial class AddIncidentLabelIdAsForeignKey : Migration { protected ove…"
type textarea "x"
type textarea "public partial class AddIncidentLabelIdAsForeignKey : Migration { protected ove…"
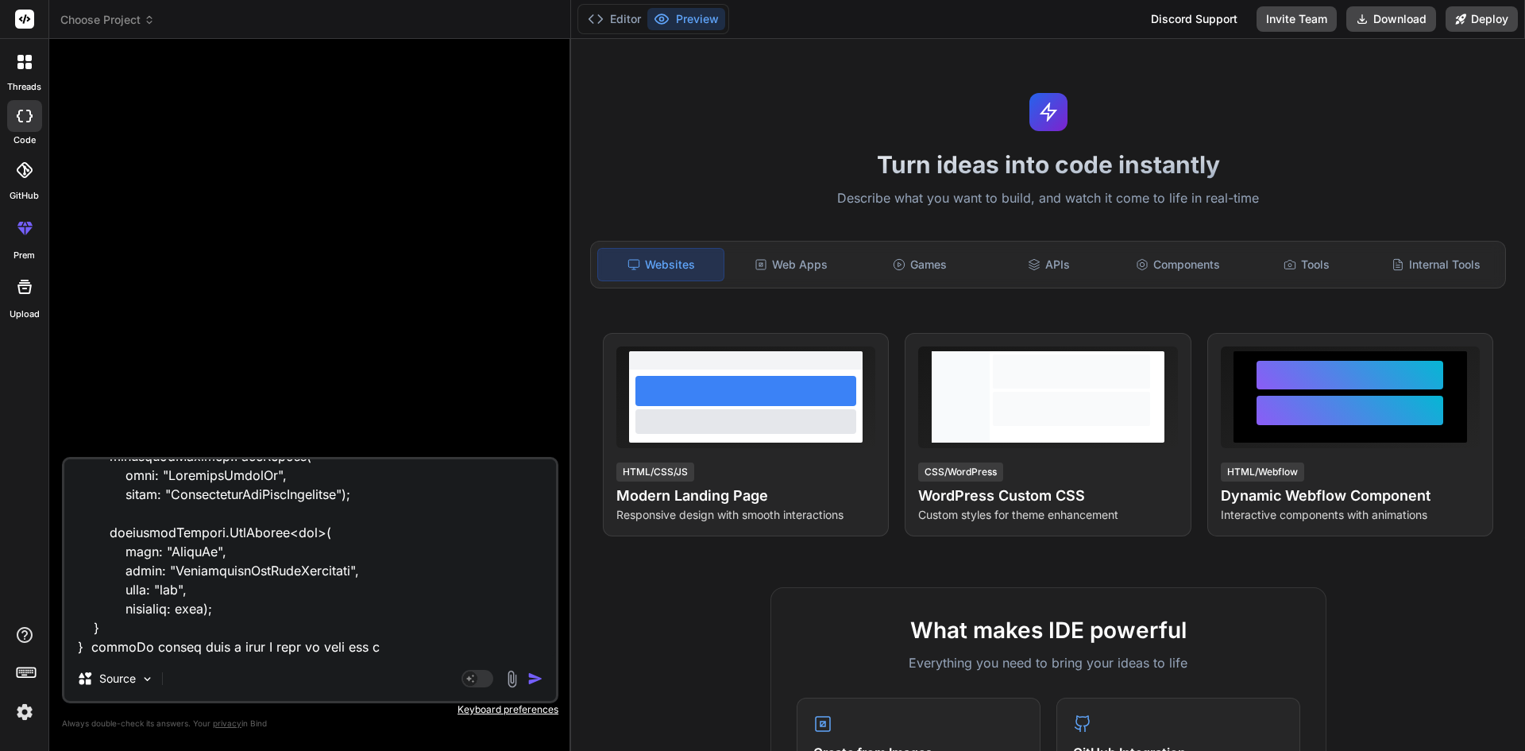
type textarea "x"
type textarea "public partial class AddIncidentLabelIdAsForeignKey : Migration { protected ove…"
type textarea "x"
type textarea "public partial class AddIncidentLabelIdAsForeignKey : Migration { protected ove…"
type textarea "x"
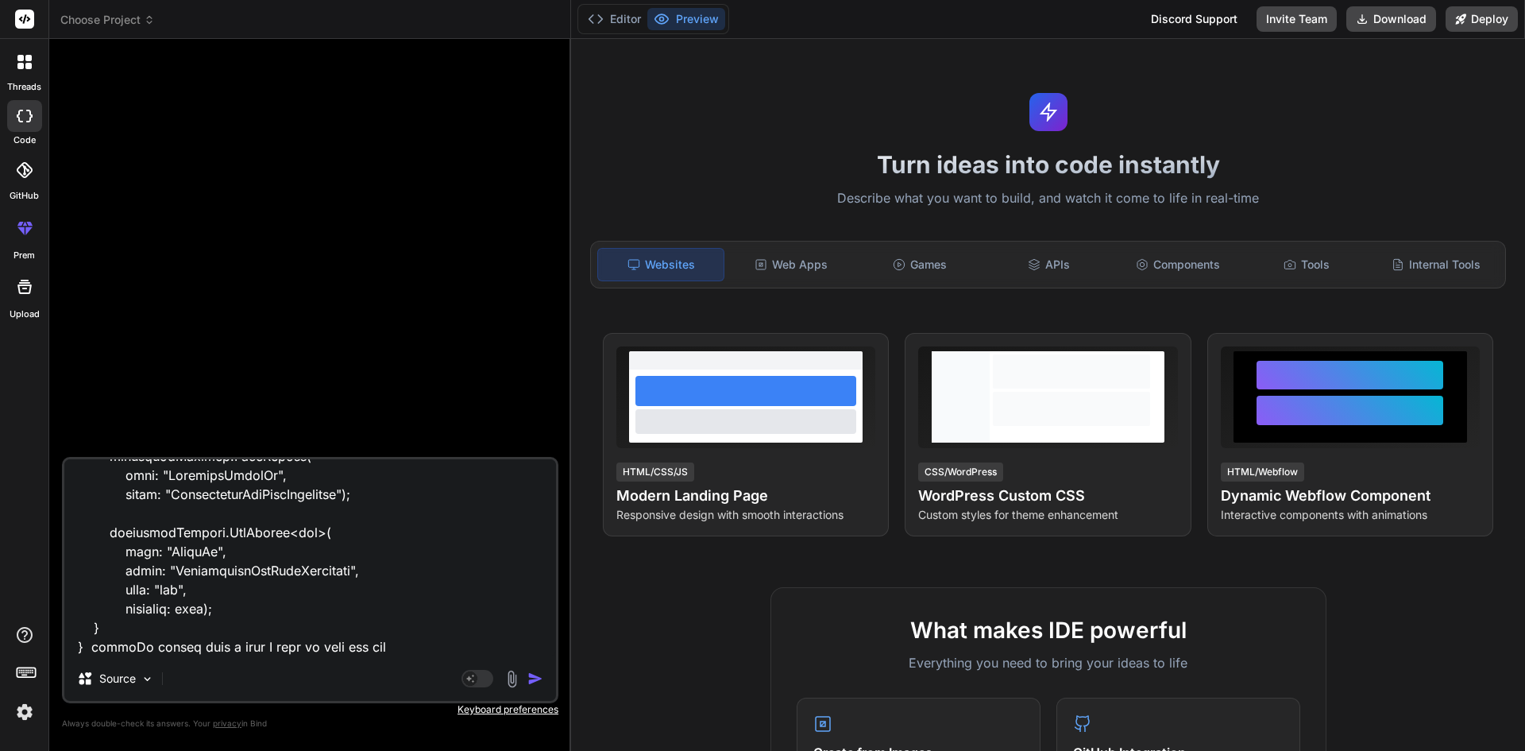
type textarea "public partial class AddIncidentLabelIdAsForeignKey : Migration { protected ove…"
type textarea "x"
type textarea "public partial class AddIncidentLabelIdAsForeignKey : Migration { protected ove…"
type textarea "x"
type textarea "public partial class AddIncidentLabelIdAsForeignKey : Migration { protected ove…"
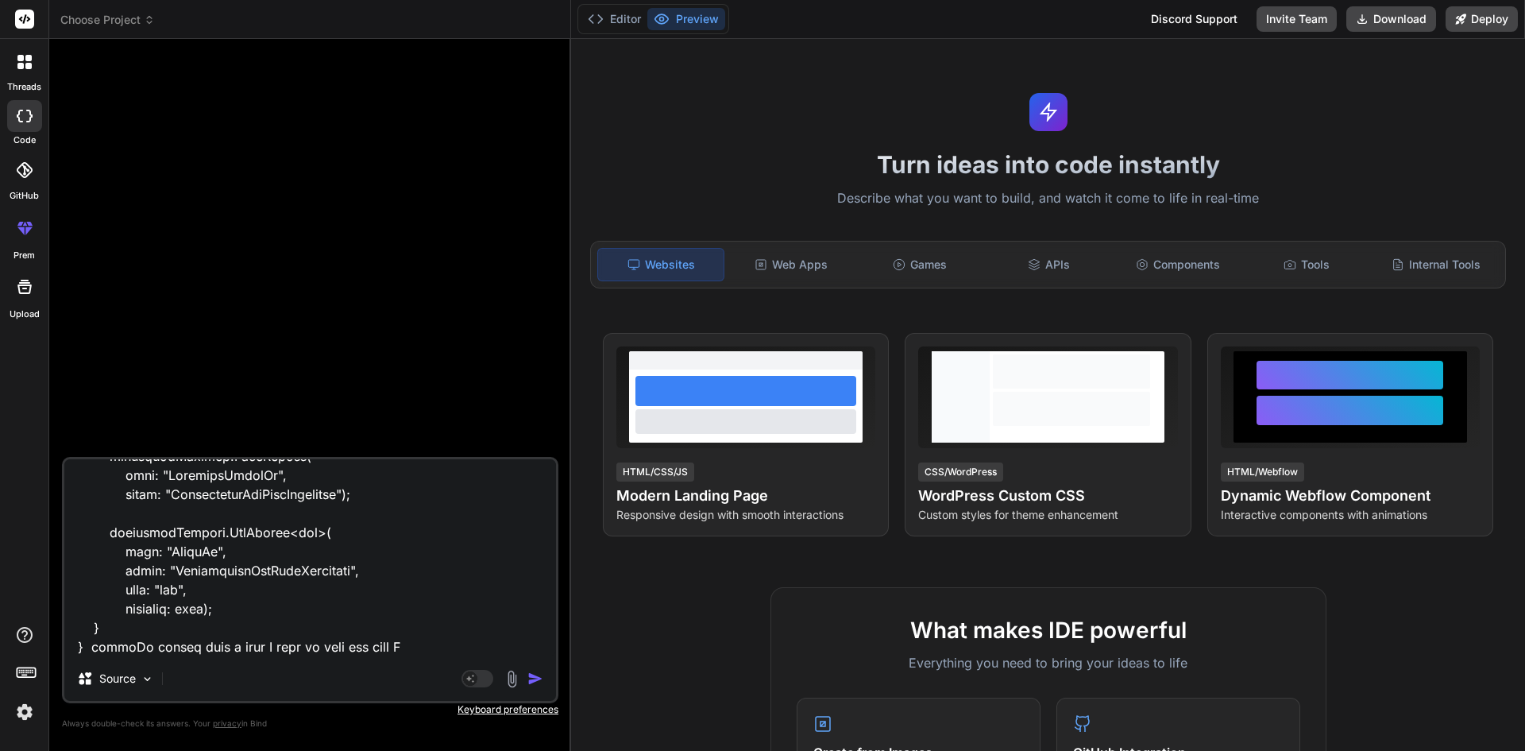
type textarea "x"
type textarea "public partial class AddIncidentLabelIdAsForeignKey : Migration { protected ove…"
type textarea "x"
type textarea "public partial class AddIncidentLabelIdAsForeignKey : Migration { protected ove…"
type textarea "x"
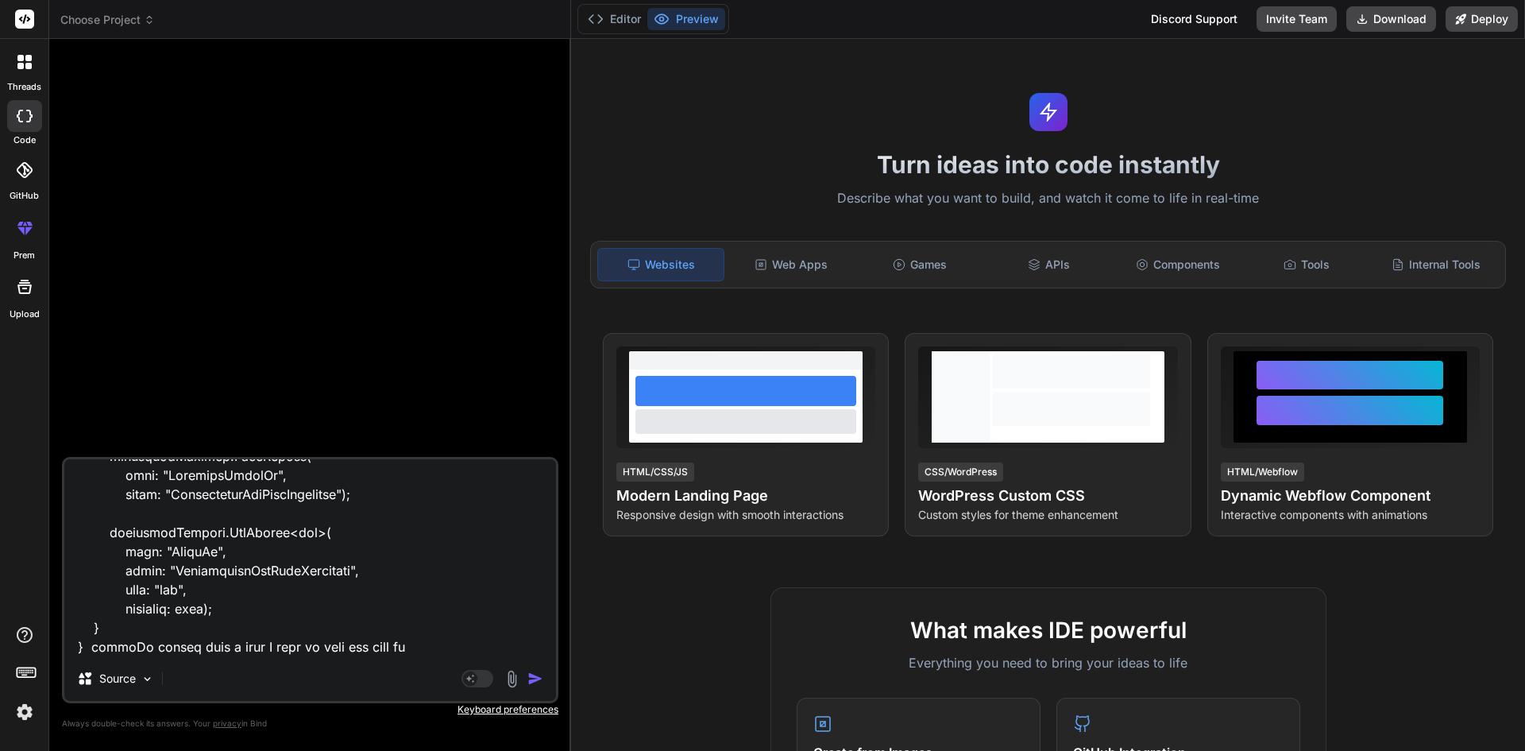
type textarea "public partial class AddIncidentLabelIdAsForeignKey : Migration { protected ove…"
type textarea "x"
type textarea "public partial class AddIncidentLabelIdAsForeignKey : Migration { protected ove…"
paste textarea "IncidentLabelId"
type textarea "x"
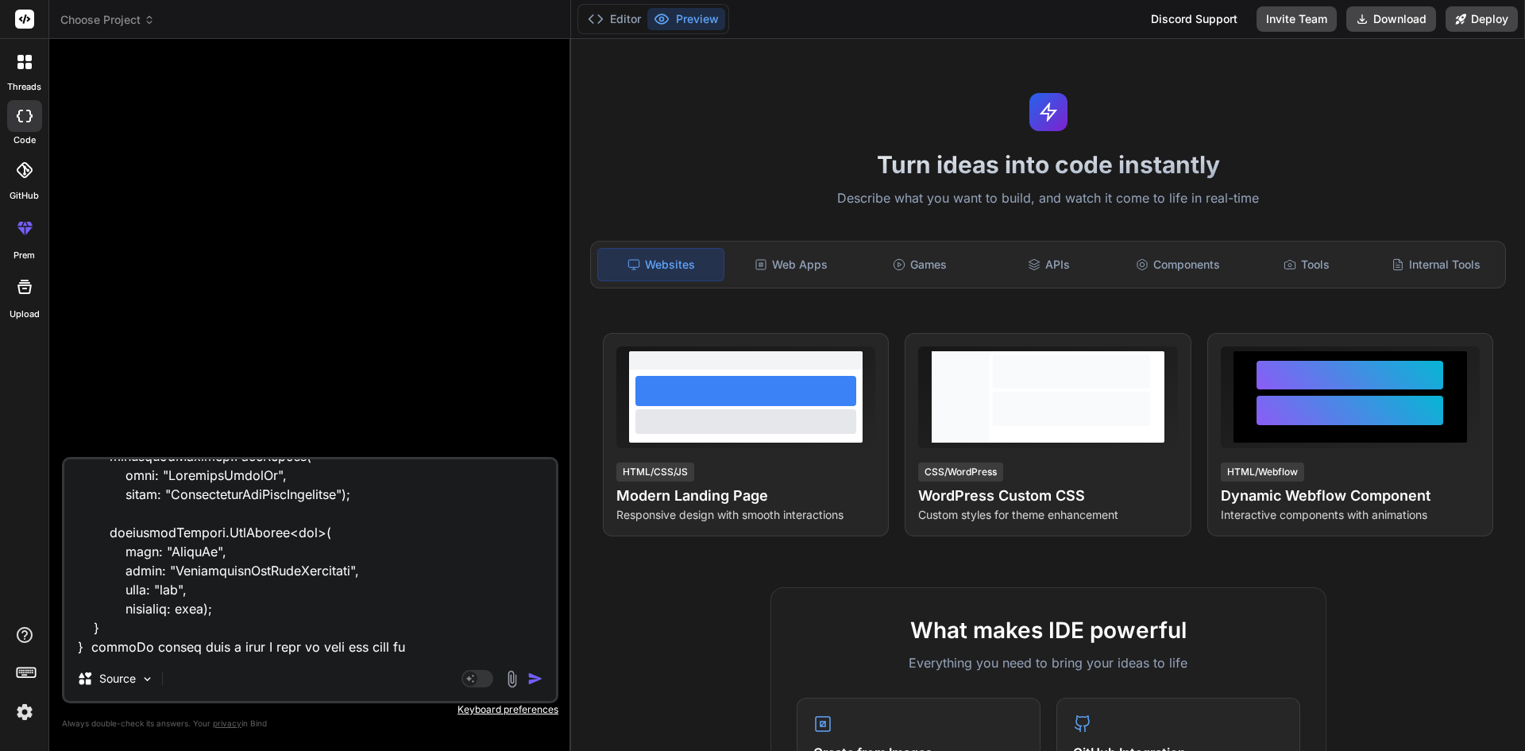
type textarea "public partial class AddIncidentLabelIdAsForeignKey : Migration { protected ove…"
type textarea "x"
type textarea "public partial class AddIncidentLabelIdAsForeignKey : Migration { protected ove…"
type textarea "x"
type textarea "public partial class AddIncidentLabelIdAsForeignKey : Migration { protected ove…"
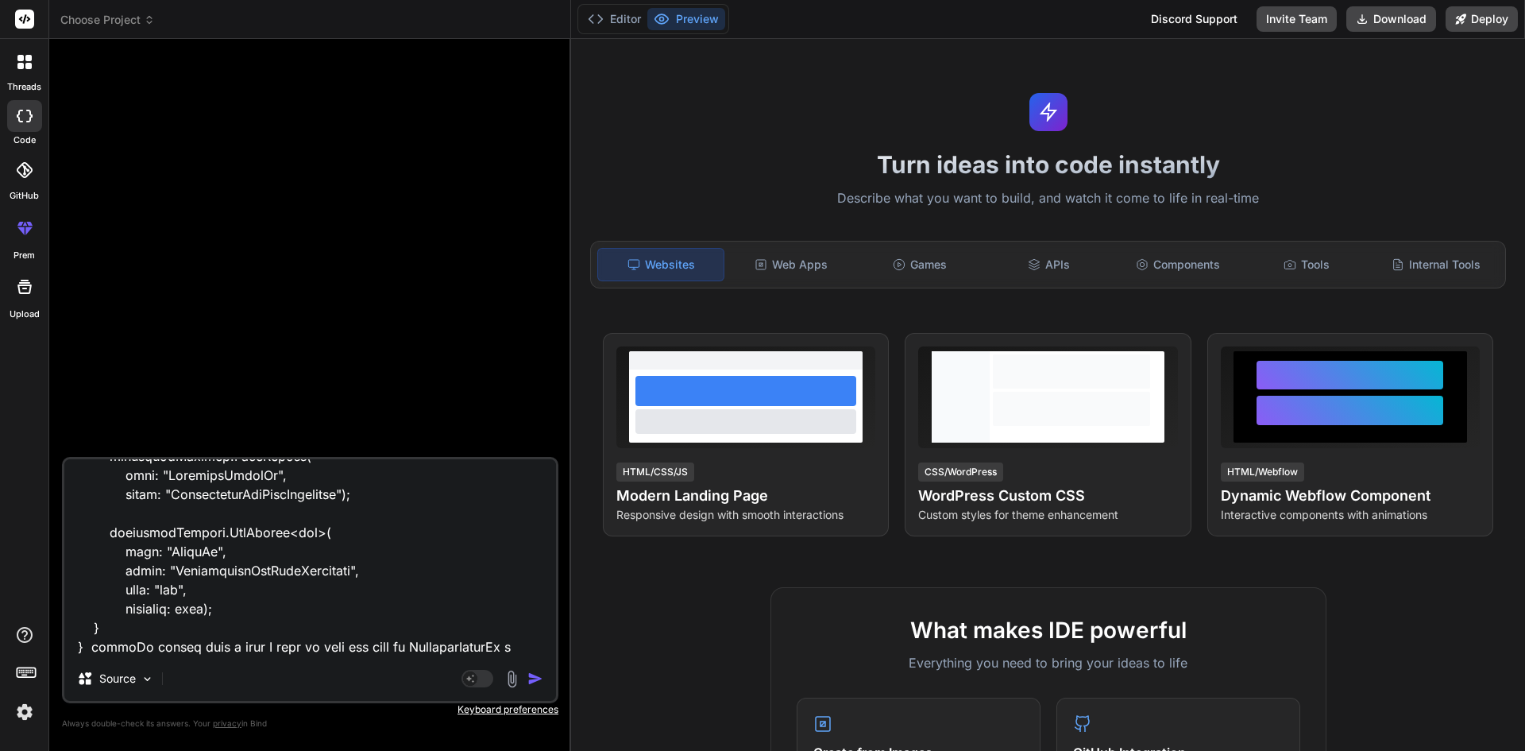
type textarea "x"
type textarea "public partial class AddIncidentLabelIdAsForeignKey : Migration { protected ove…"
type textarea "x"
type textarea "public partial class AddIncidentLabelIdAsForeignKey : Migration { protected ove…"
type textarea "x"
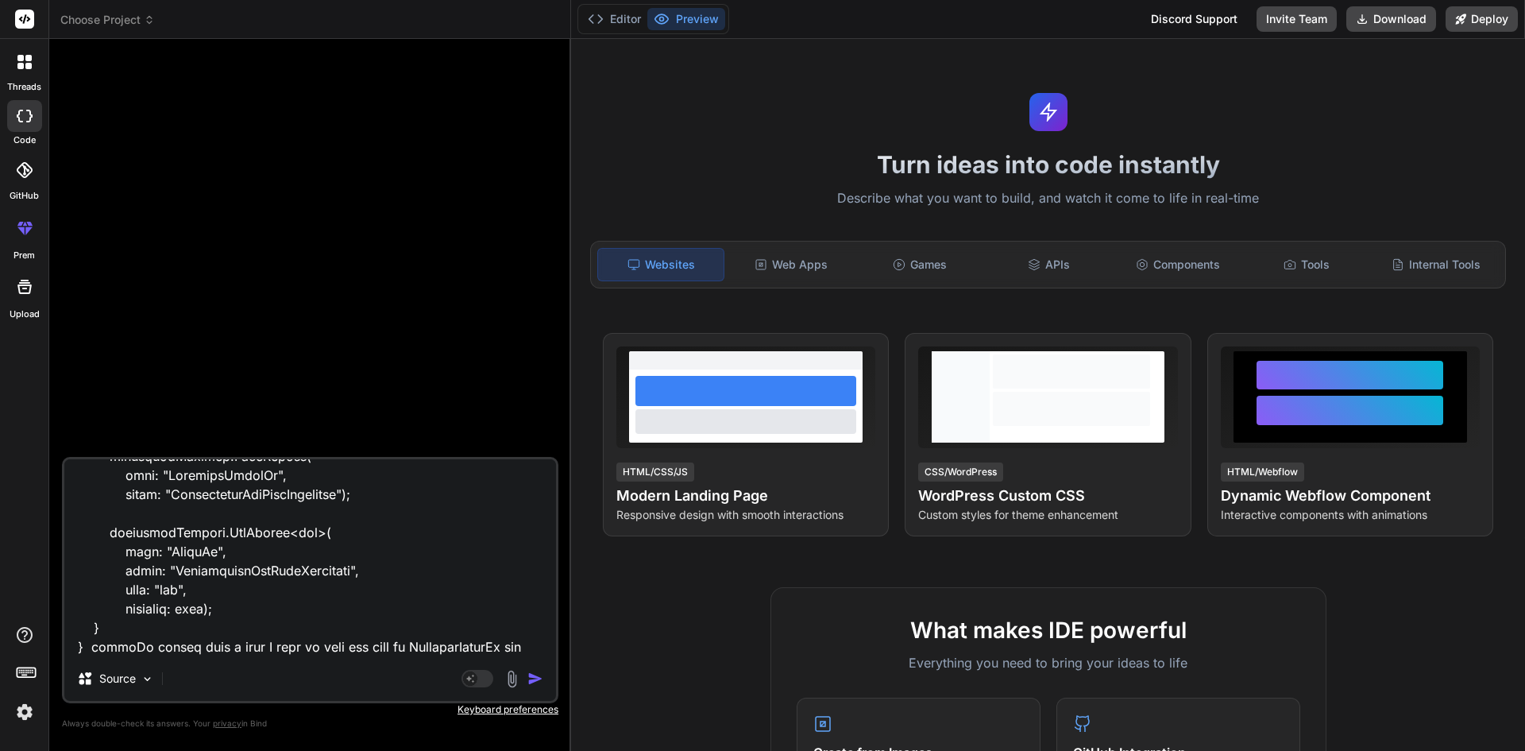
type textarea "public partial class AddIncidentLabelIdAsForeignKey : Migration { protected ove…"
type textarea "x"
type textarea "public partial class AddIncidentLabelIdAsForeignKey : Migration { protected ove…"
type textarea "x"
type textarea "public partial class AddIncidentLabelIdAsForeignKey : Migration { protected ove…"
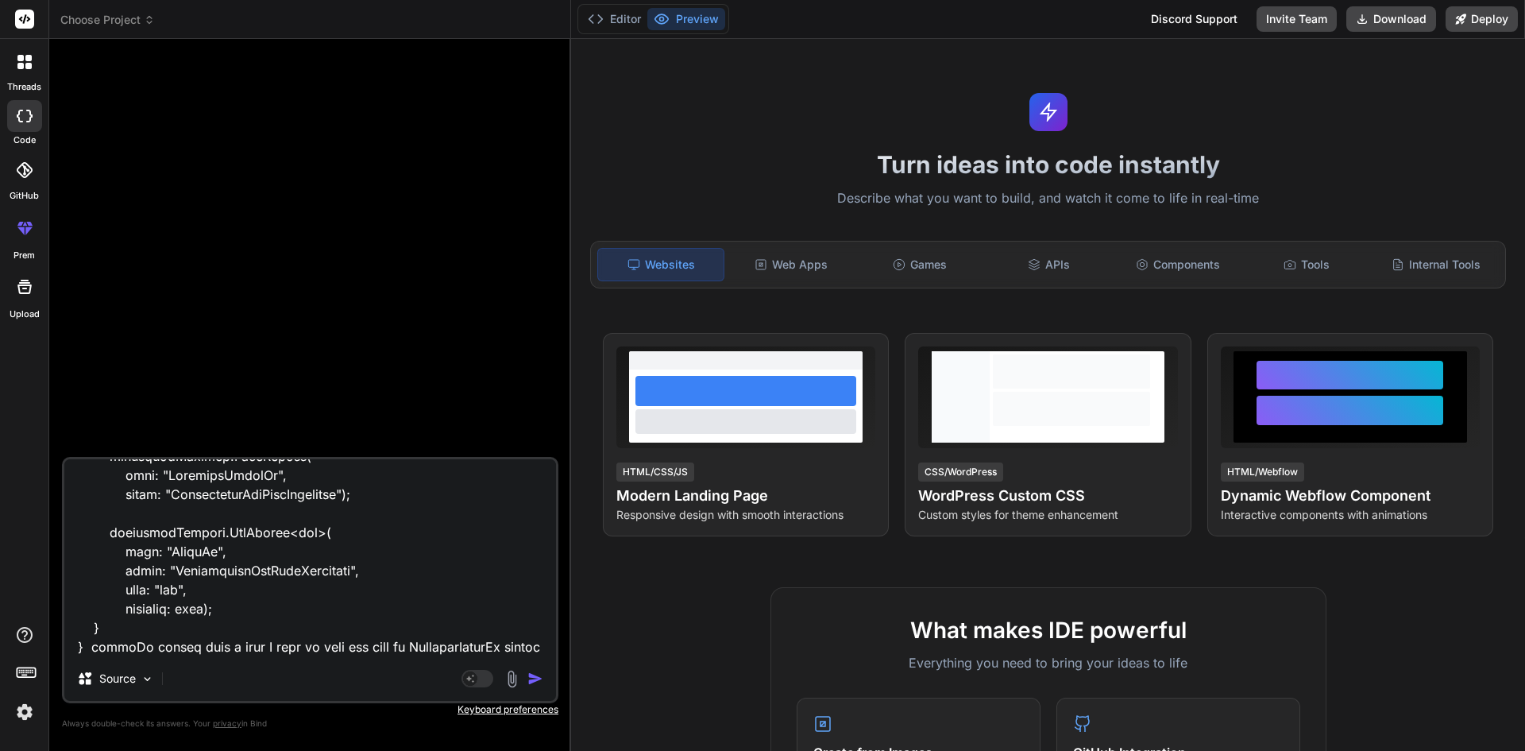
scroll to position [821, 0]
type textarea "x"
type textarea "public partial class AddIncidentLabelIdAsForeignKey : Migration { protected ove…"
type textarea "x"
type textarea "public partial class AddIncidentLabelIdAsForeignKey : Migration { protected ove…"
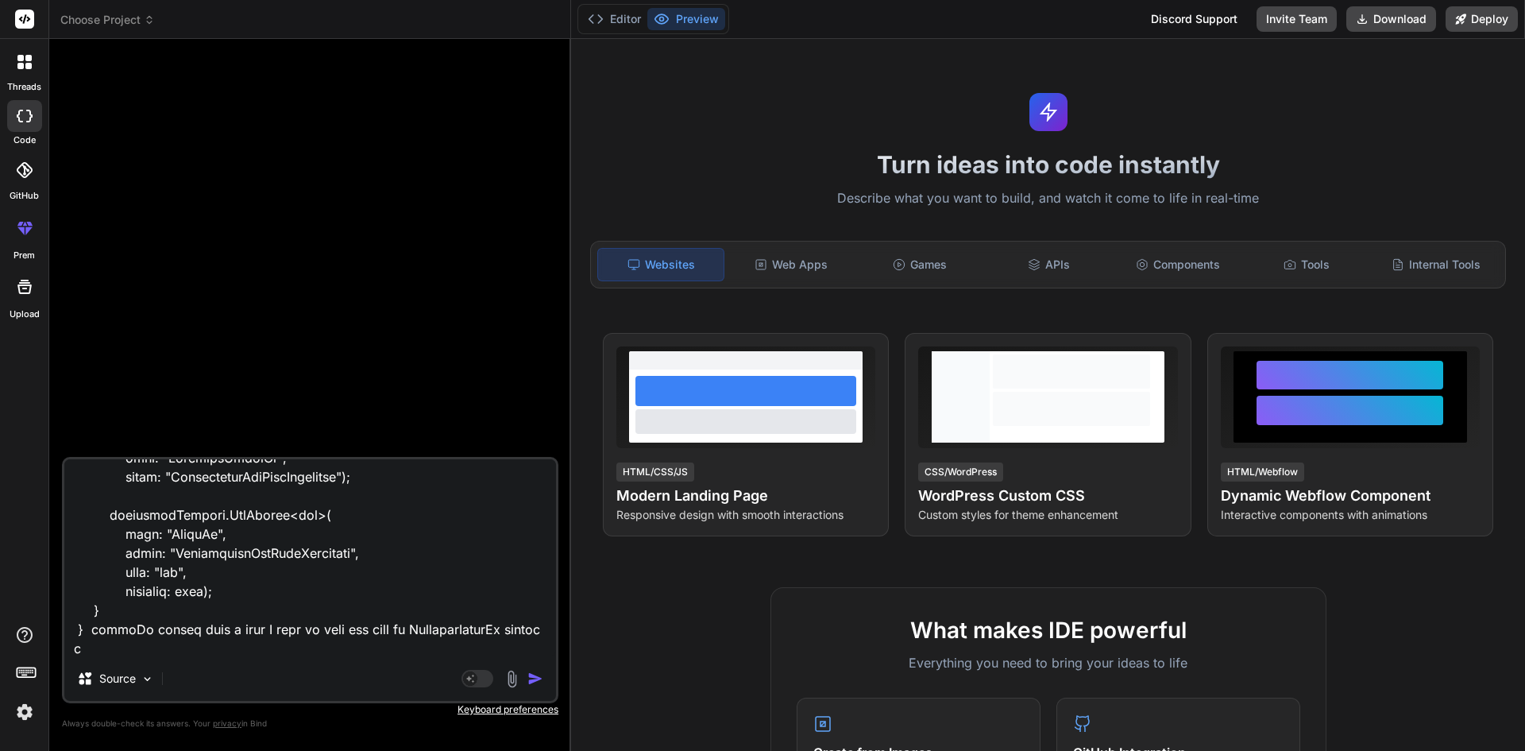
type textarea "x"
type textarea "public partial class AddIncidentLabelIdAsForeignKey : Migration { protected ove…"
type textarea "x"
type textarea "public partial class AddIncidentLabelIdAsForeignKey : Migration { protected ove…"
type textarea "x"
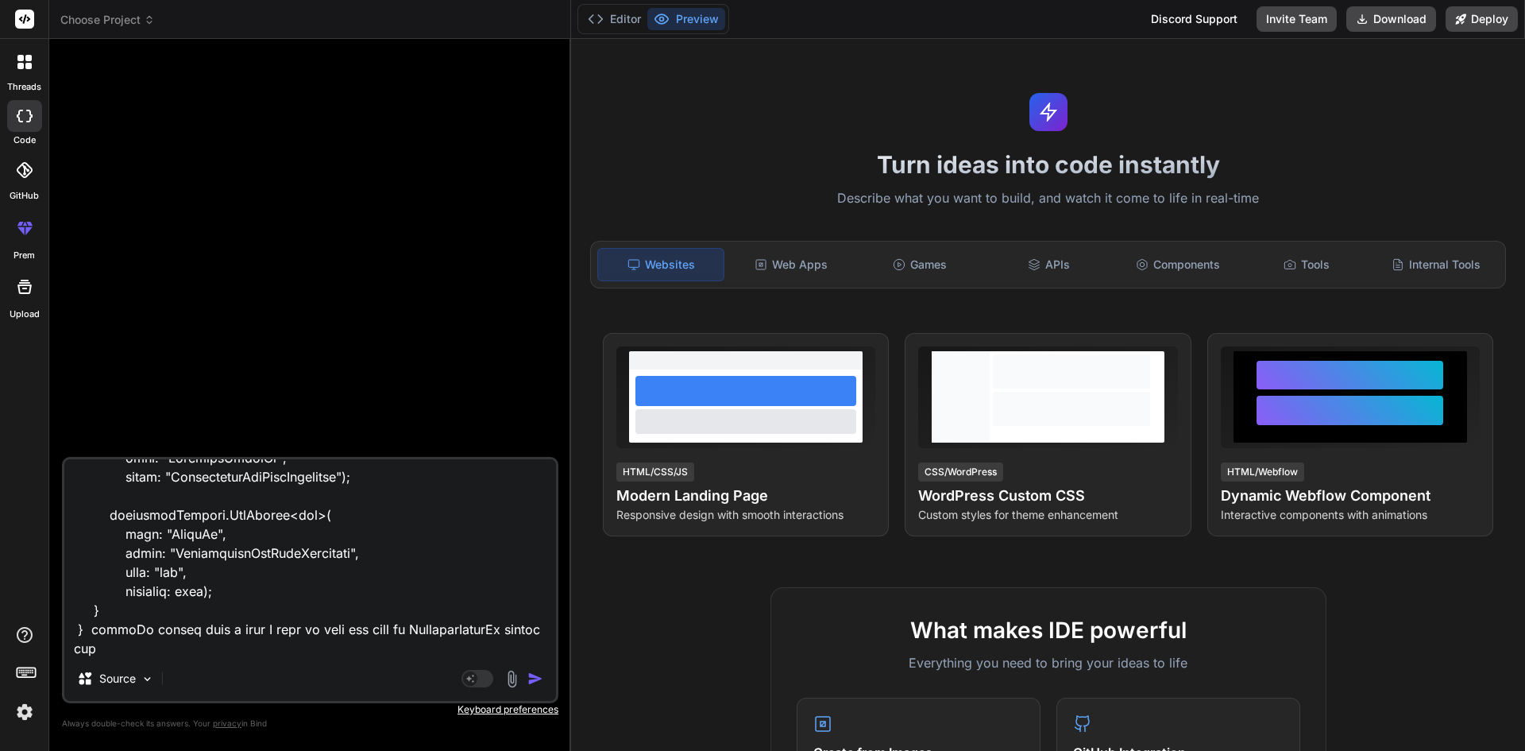
type textarea "public partial class AddIncidentLabelIdAsForeignKey : Migration { protected ove…"
type textarea "x"
type textarea "public partial class AddIncidentLabelIdAsForeignKey : Migration { protected ove…"
type textarea "x"
type textarea "public partial class AddIncidentLabelIdAsForeignKey : Migration { protected ove…"
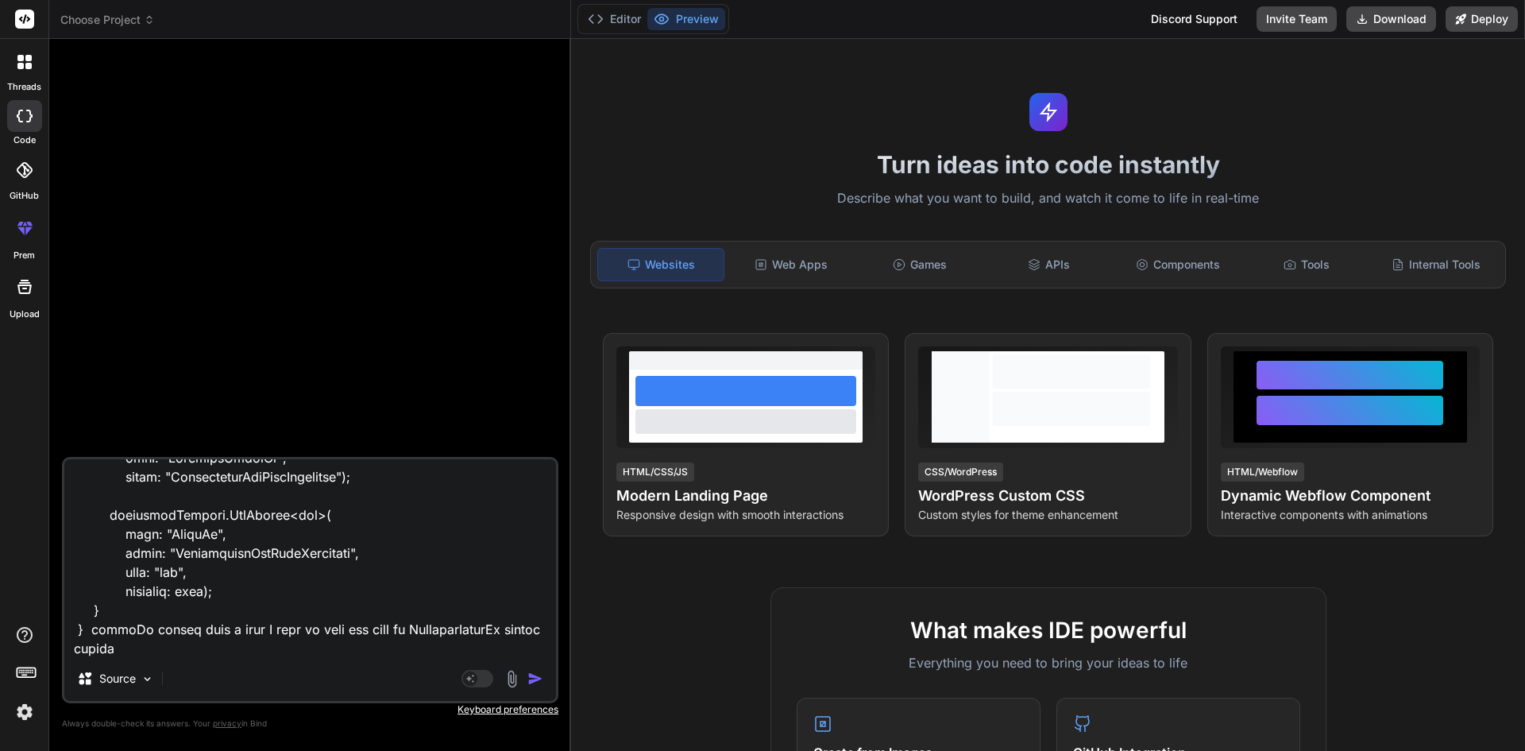
type textarea "x"
type textarea "public partial class AddIncidentLabelIdAsForeignKey : Migration { protected ove…"
type textarea "x"
type textarea "public partial class AddIncidentLabelIdAsForeignKey : Migration { protected ove…"
type textarea "x"
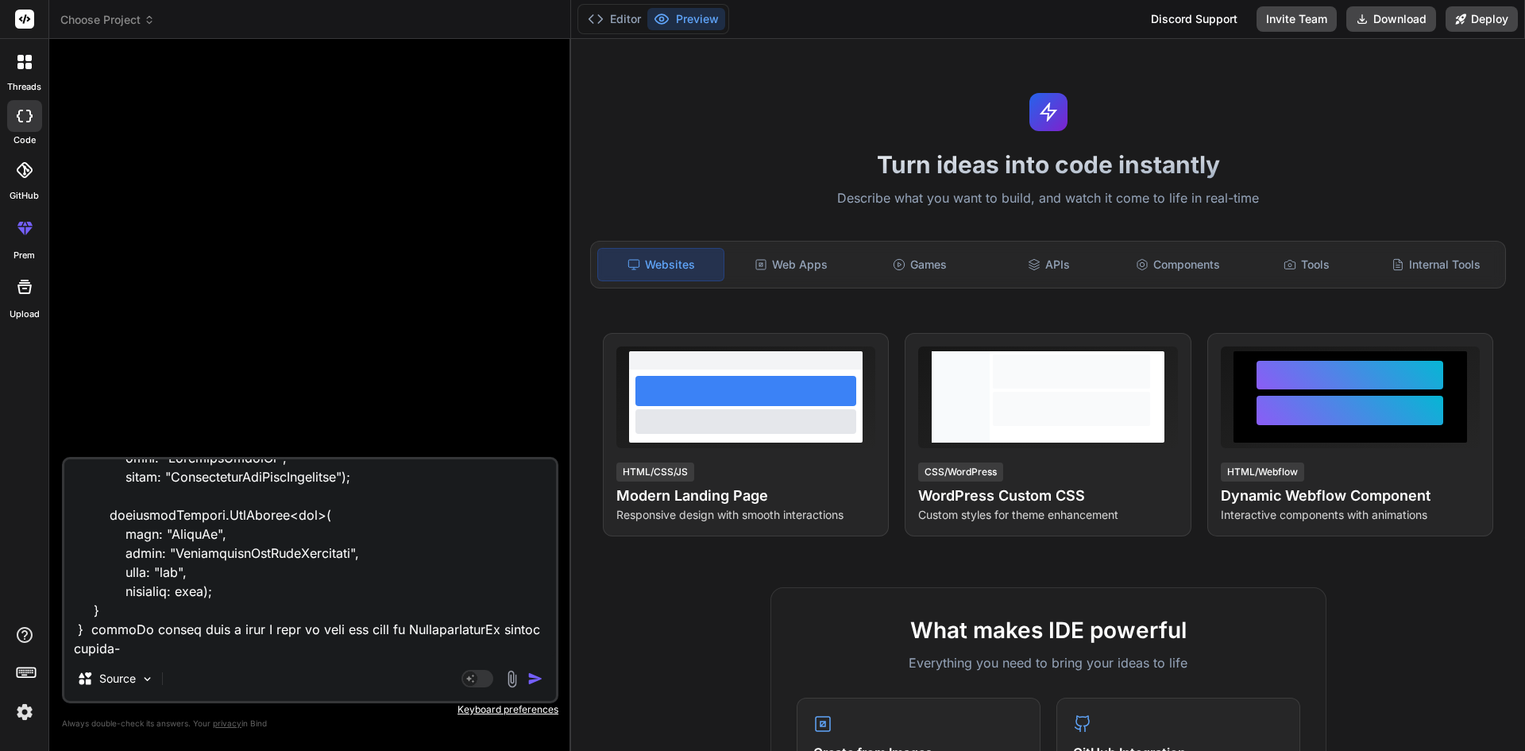
type textarea "public partial class AddIncidentLabelIdAsForeignKey : Migration { protected ove…"
type textarea "x"
type textarea "public partial class AddIncidentLabelIdAsForeignKey : Migration { protected ove…"
type textarea "x"
type textarea "public partial class AddIncidentLabelIdAsForeignKey : Migration { protected ove…"
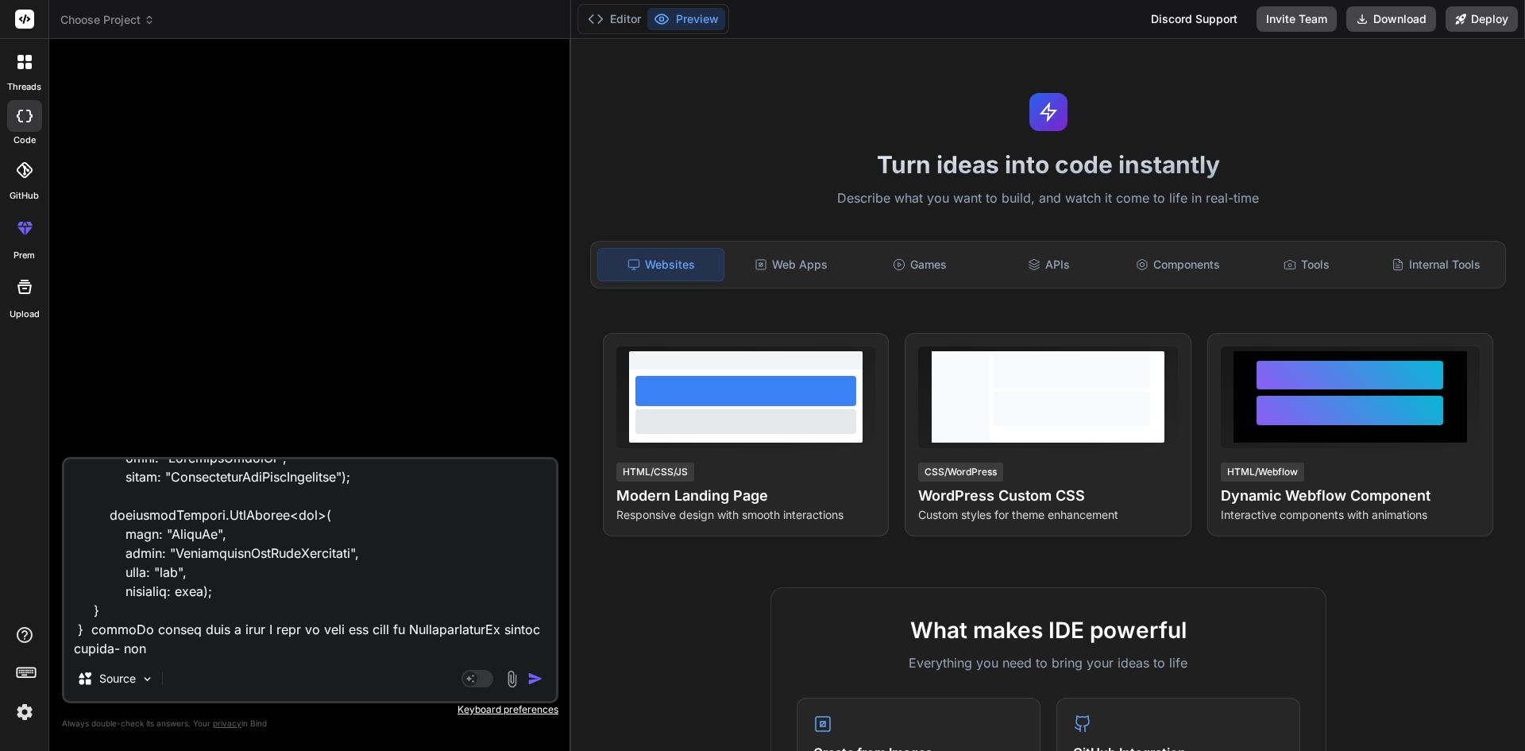
type textarea "x"
type textarea "public partial class AddIncidentLabelIdAsForeignKey : Migration { protected ove…"
type textarea "x"
type textarea "public partial class AddIncidentLabelIdAsForeignKey : Migration { protected ove…"
type textarea "x"
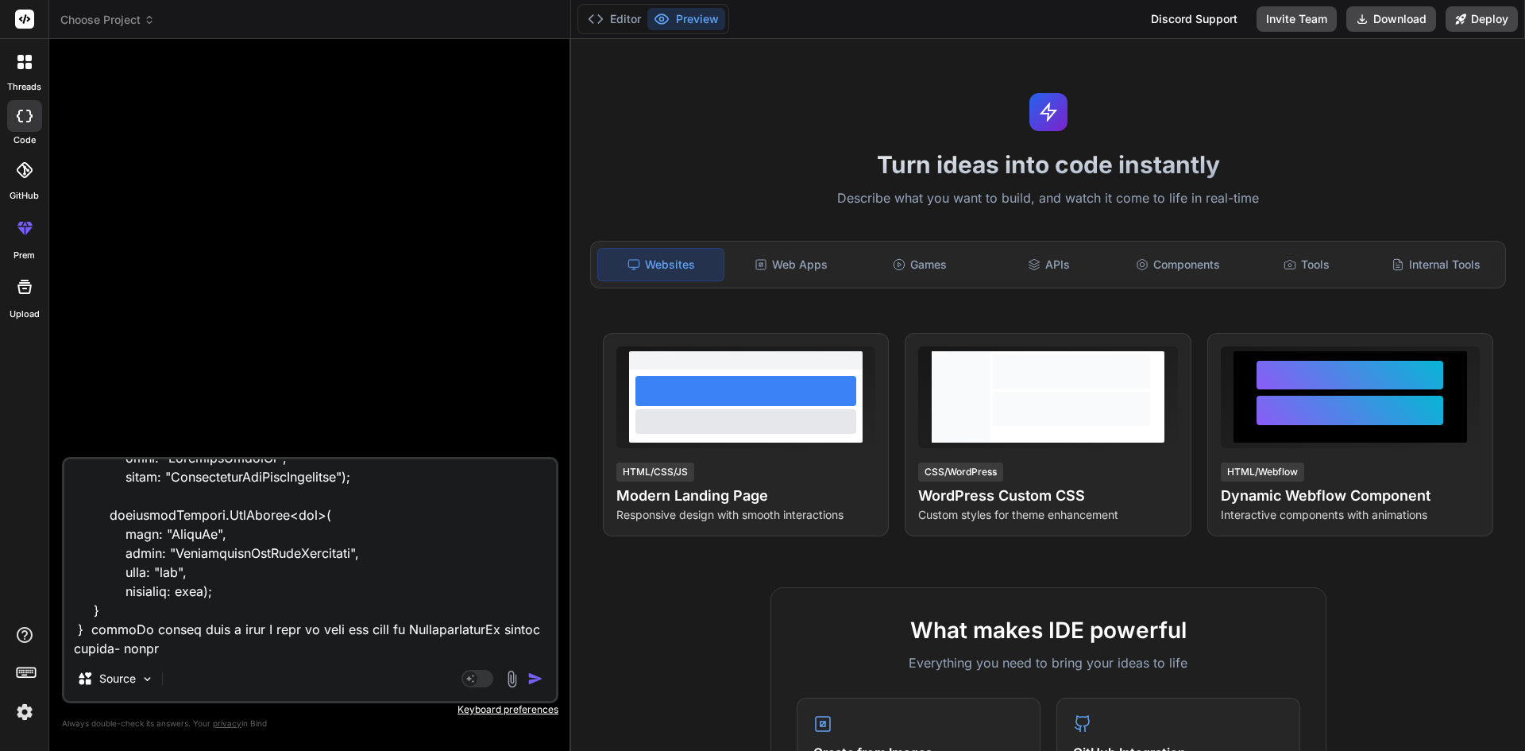
type textarea "public partial class AddIncidentLabelIdAsForeignKey : Migration { protected ove…"
type textarea "x"
type textarea "public partial class AddIncidentLabelIdAsForeignKey : Migration { protected ove…"
type textarea "x"
type textarea "public partial class AddIncidentLabelIdAsForeignKey : Migration { protected ove…"
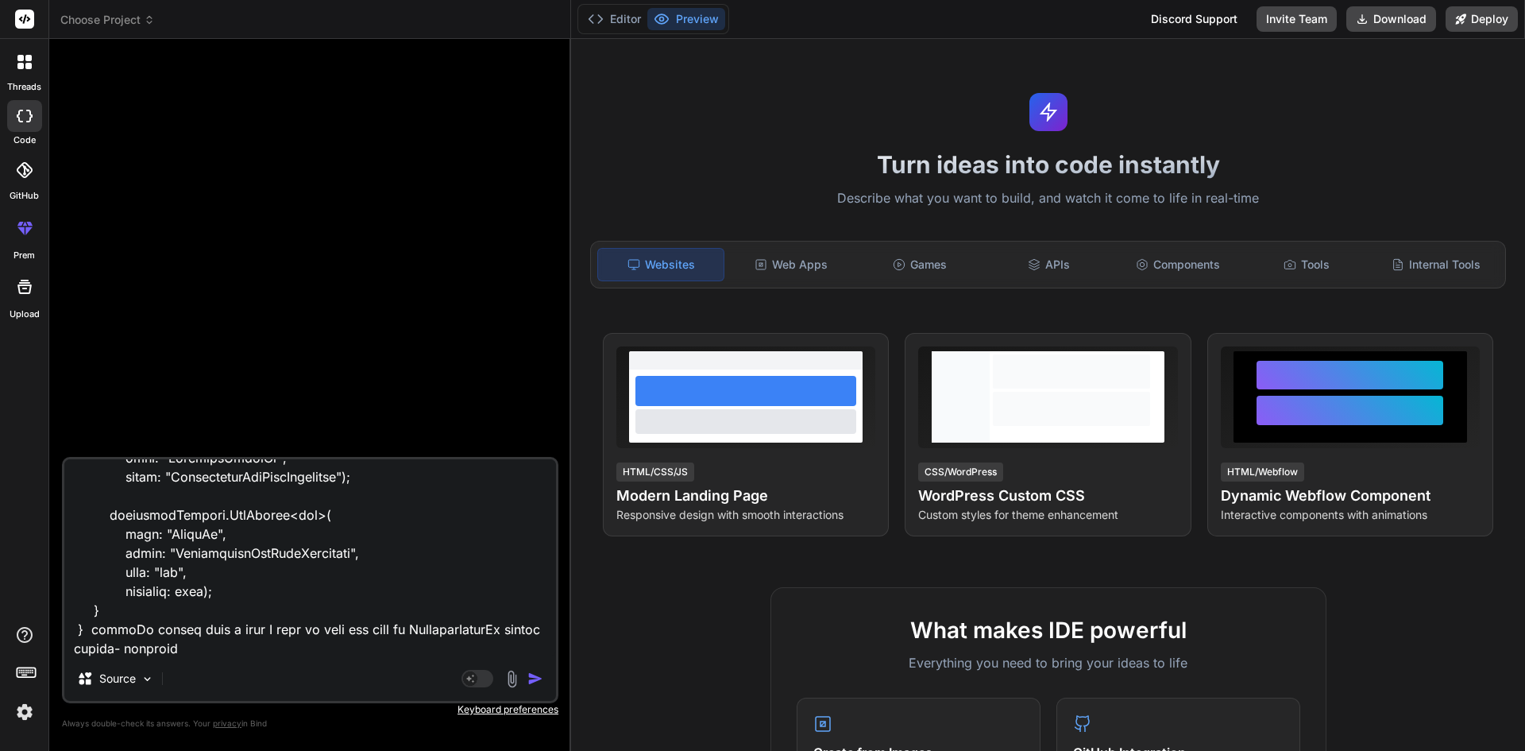
type textarea "x"
type textarea "public partial class AddIncidentLabelIdAsForeignKey : Migration { protected ove…"
type textarea "x"
type textarea "public partial class AddIncidentLabelIdAsForeignKey : Migration { protected ove…"
type textarea "x"
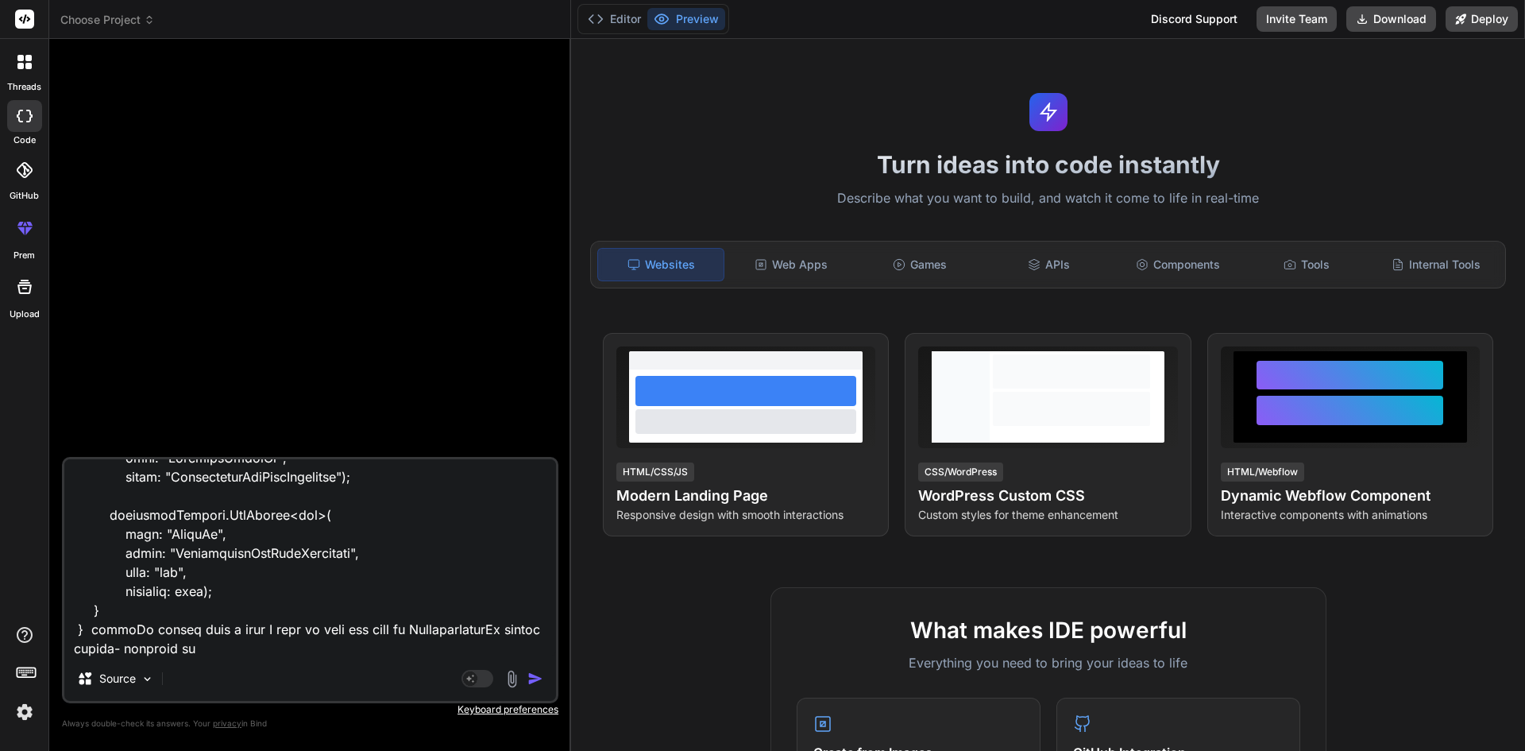
type textarea "public partial class AddIncidentLabelIdAsForeignKey : Migration { protected ove…"
type textarea "x"
type textarea "public partial class AddIncidentLabelIdAsForeignKey : Migration { protected ove…"
type textarea "x"
type textarea "public partial class AddIncidentLabelIdAsForeignKey : Migration { protected ove…"
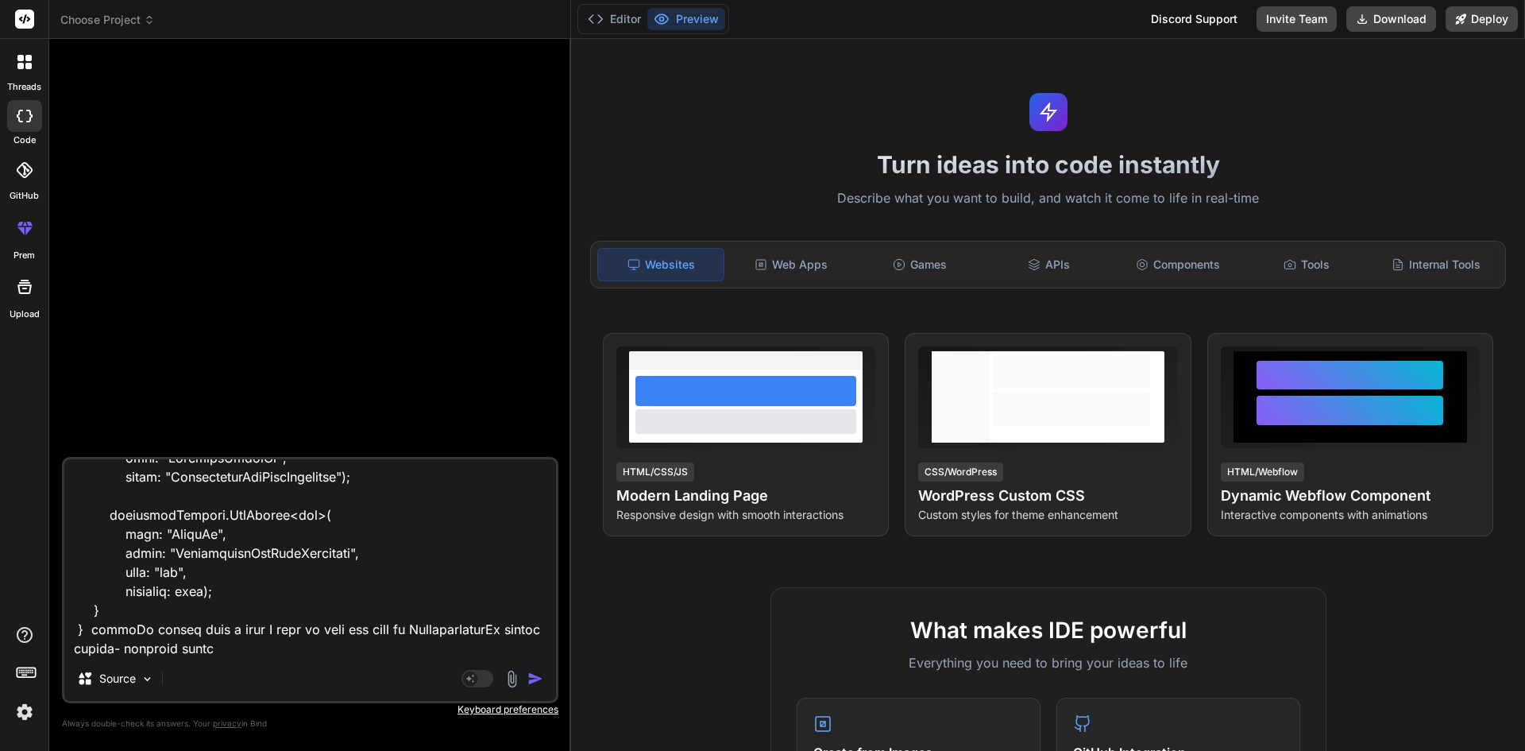
type textarea "x"
type textarea "public partial class AddIncidentLabelIdAsForeignKey : Migration { protected ove…"
type textarea "x"
type textarea "public partial class AddIncidentLabelIdAsForeignKey : Migration { protected ove…"
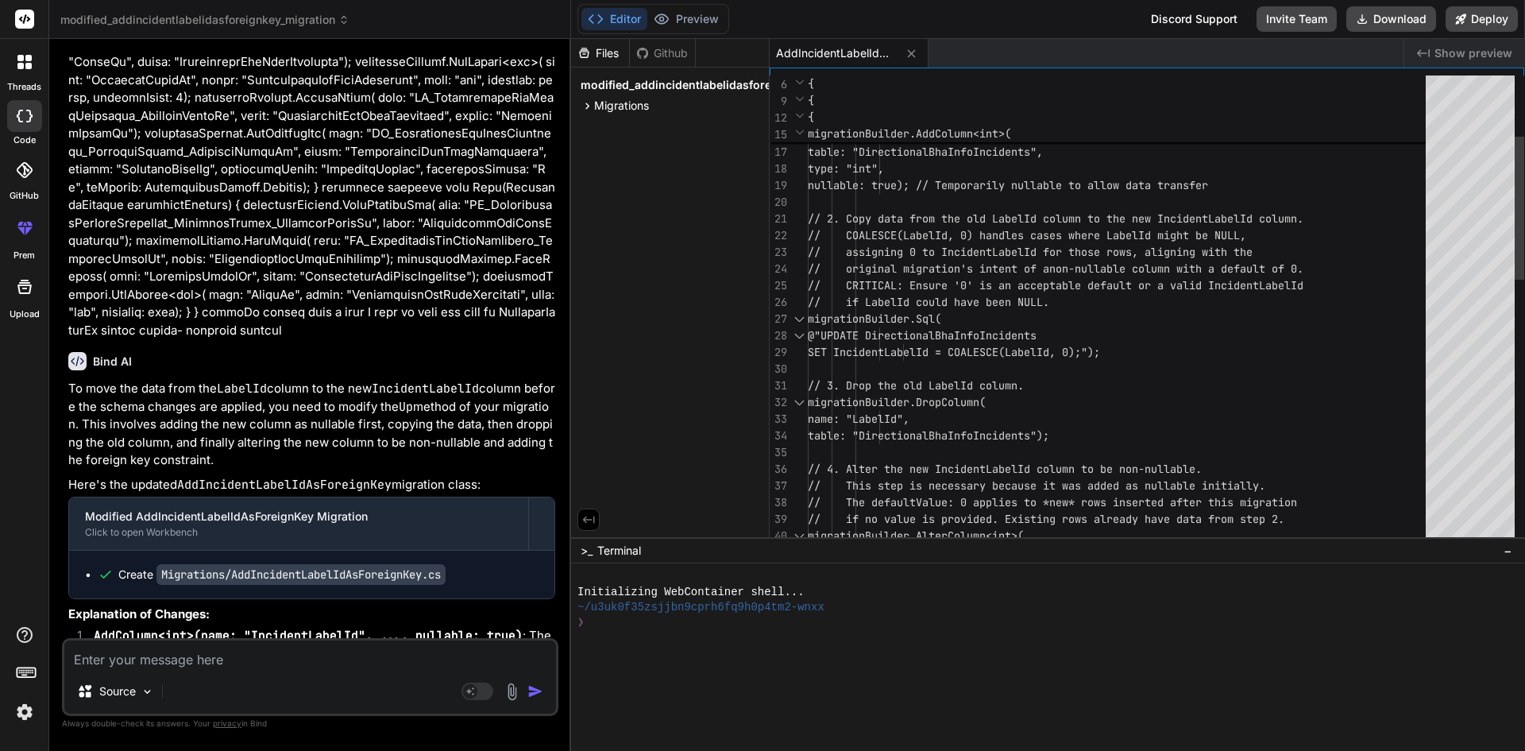
scroll to position [0, 0]
click at [1002, 353] on div "{ // 1. Add the new IncidentLabelId colu mn as nullable. // This allows it to c…" at bounding box center [1121, 644] width 627 height 1535
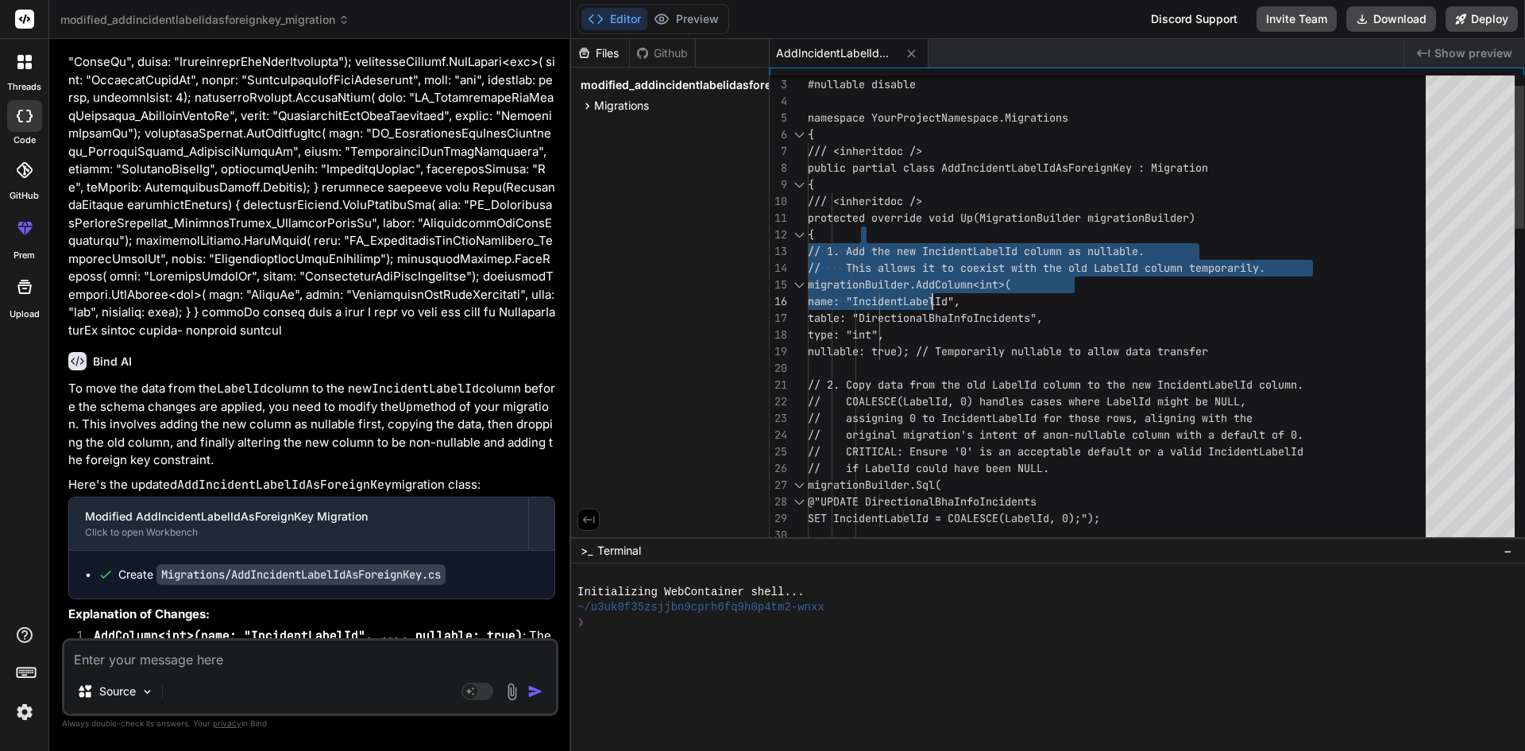
drag, startPoint x: 861, startPoint y: 221, endPoint x: 943, endPoint y: 295, distance: 110.2
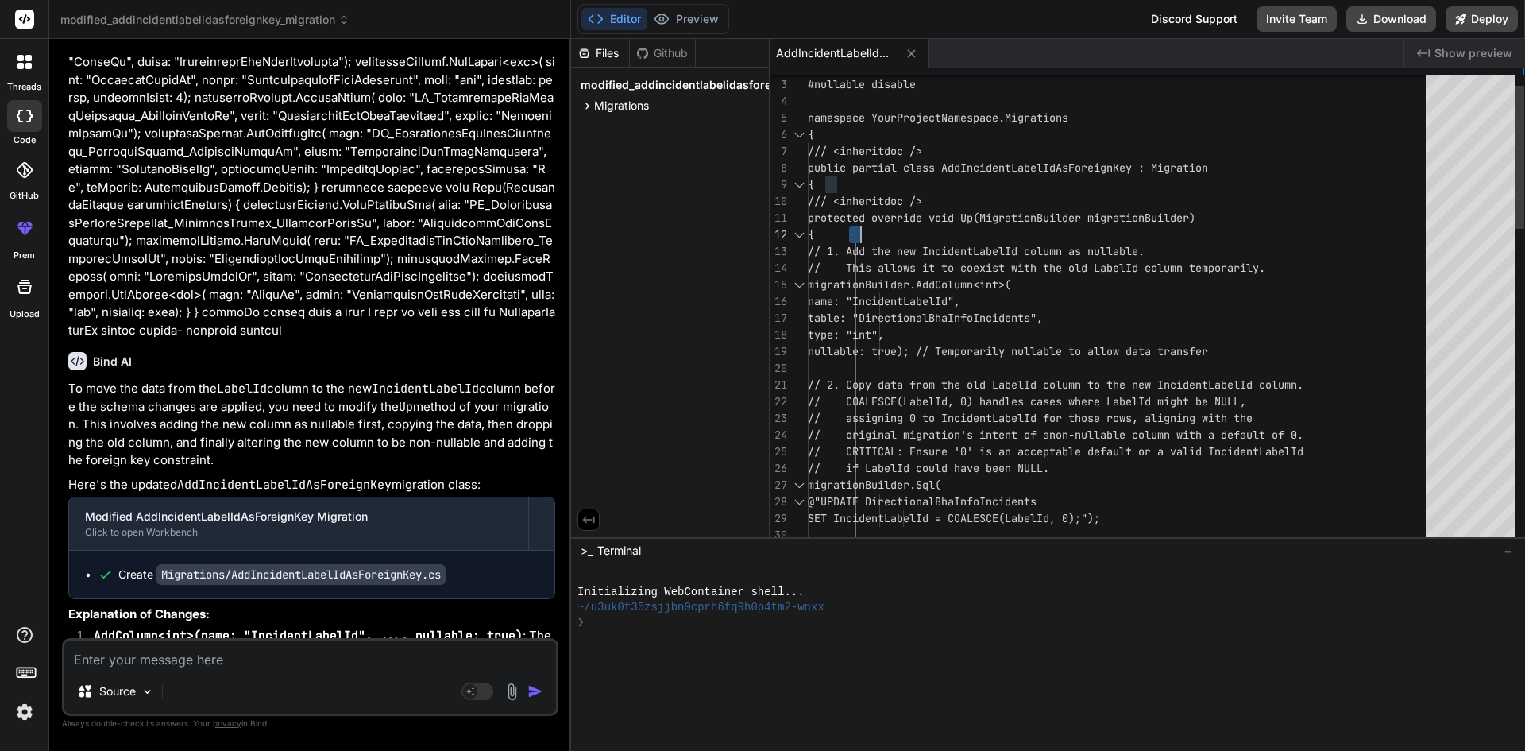
drag, startPoint x: 851, startPoint y: 220, endPoint x: 891, endPoint y: 241, distance: 45.5
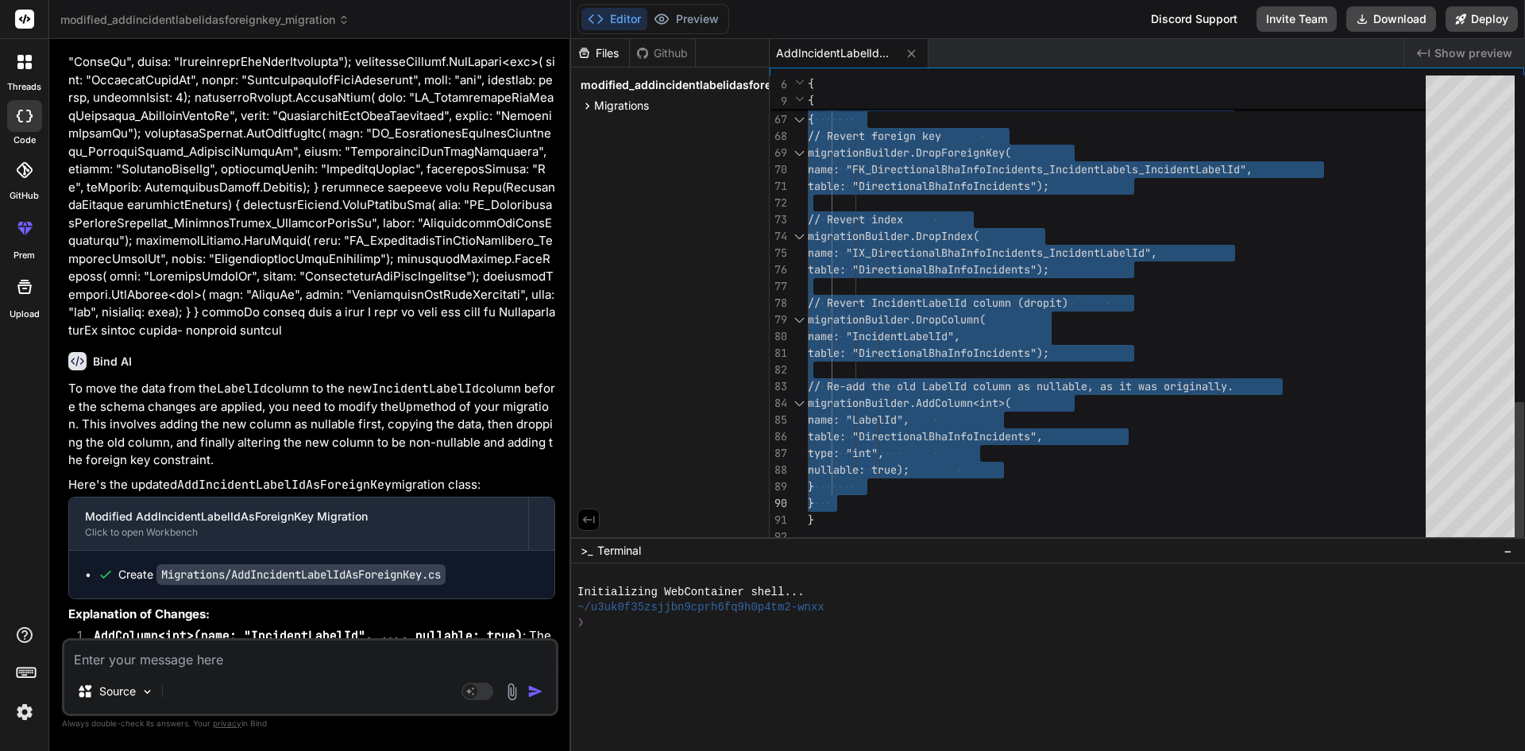
drag, startPoint x: 853, startPoint y: 208, endPoint x: 1024, endPoint y: 499, distance: 337.2
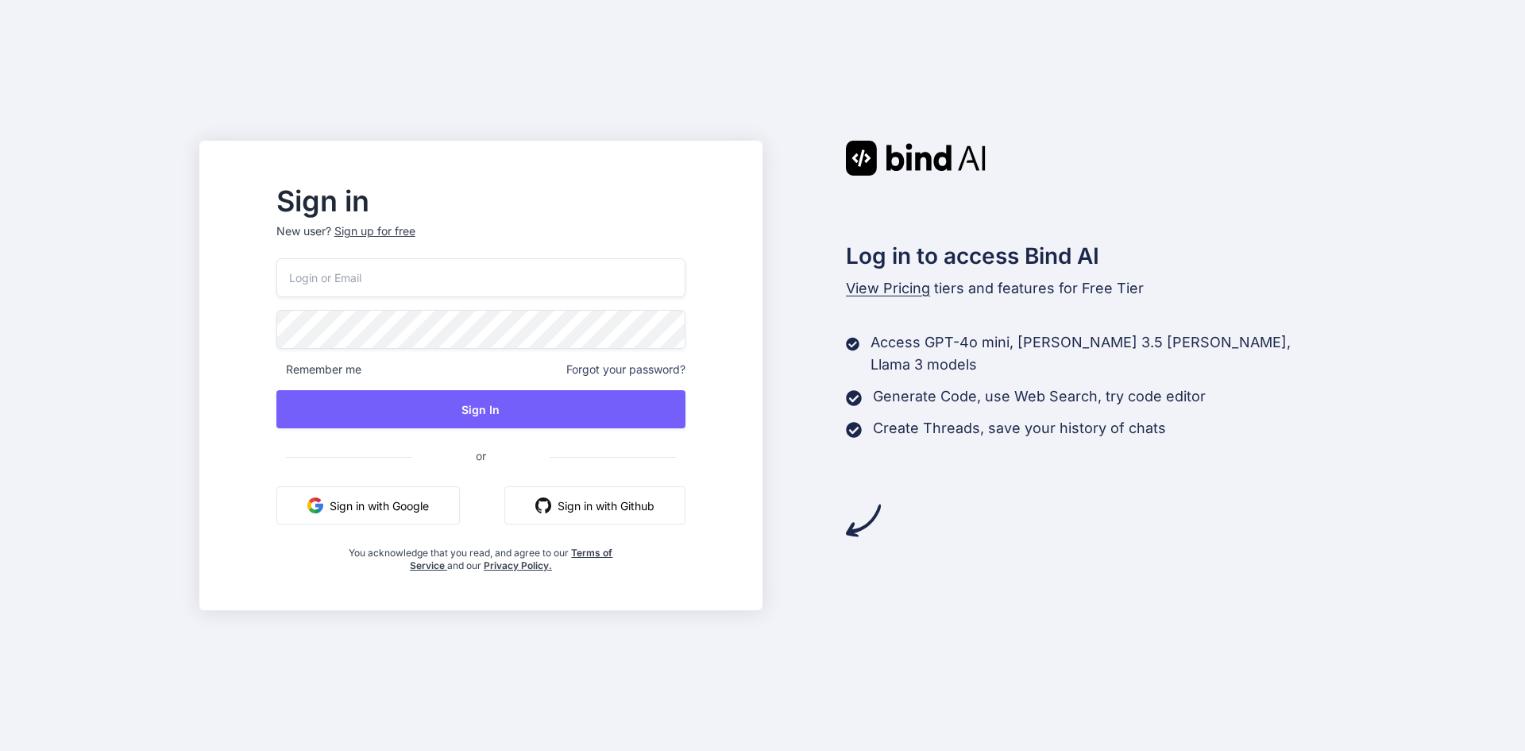
click at [400, 278] on input "email" at bounding box center [480, 277] width 409 height 39
click at [442, 278] on input "demo03012000@" at bounding box center [480, 277] width 409 height 39
type input "demo03012000@gmail.com"
click at [303, 318] on div "Sign in New user? Sign up for free demo03012000@gmail.com Remember me Forgot yo…" at bounding box center [481, 380] width 460 height 384
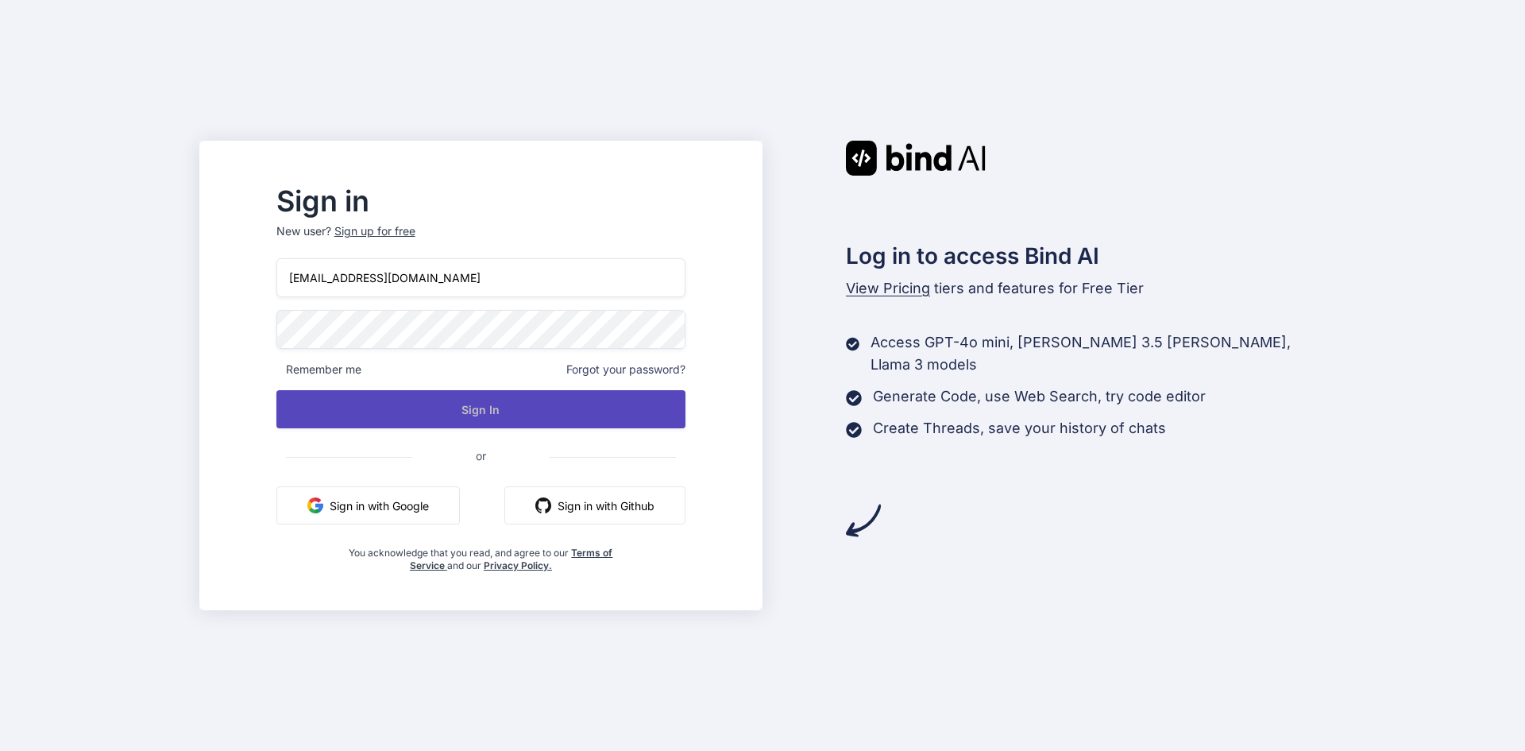
click at [523, 402] on button "Sign In" at bounding box center [480, 409] width 409 height 38
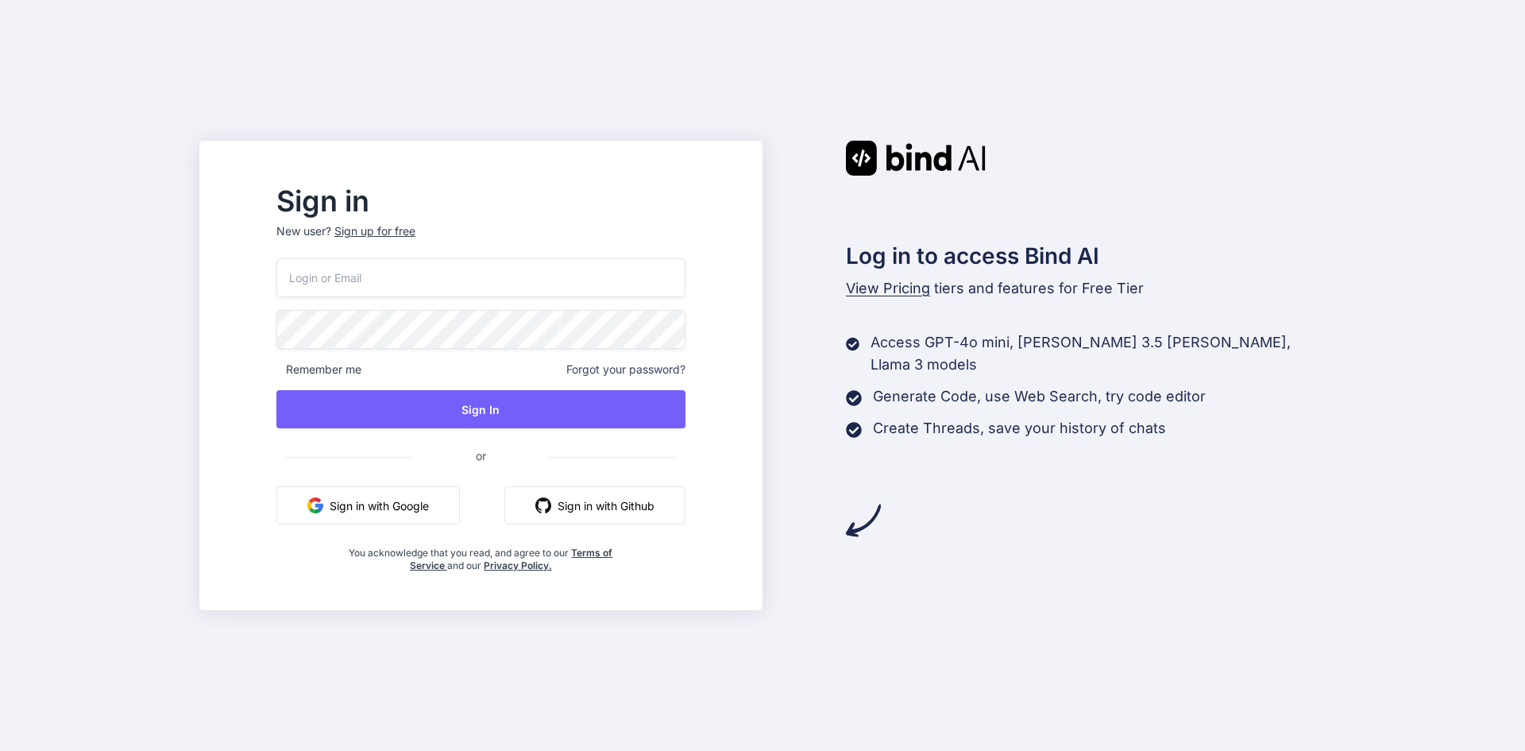
drag, startPoint x: 403, startPoint y: 270, endPoint x: 395, endPoint y: 278, distance: 11.2
click at [402, 272] on input "email" at bounding box center [480, 277] width 409 height 39
type input "demo03012000@gmail.com"
click at [261, 324] on div "Sign in New user? Sign up for free demo03012000@gmail.com Remember me Forgot yo…" at bounding box center [762, 375] width 1525 height 751
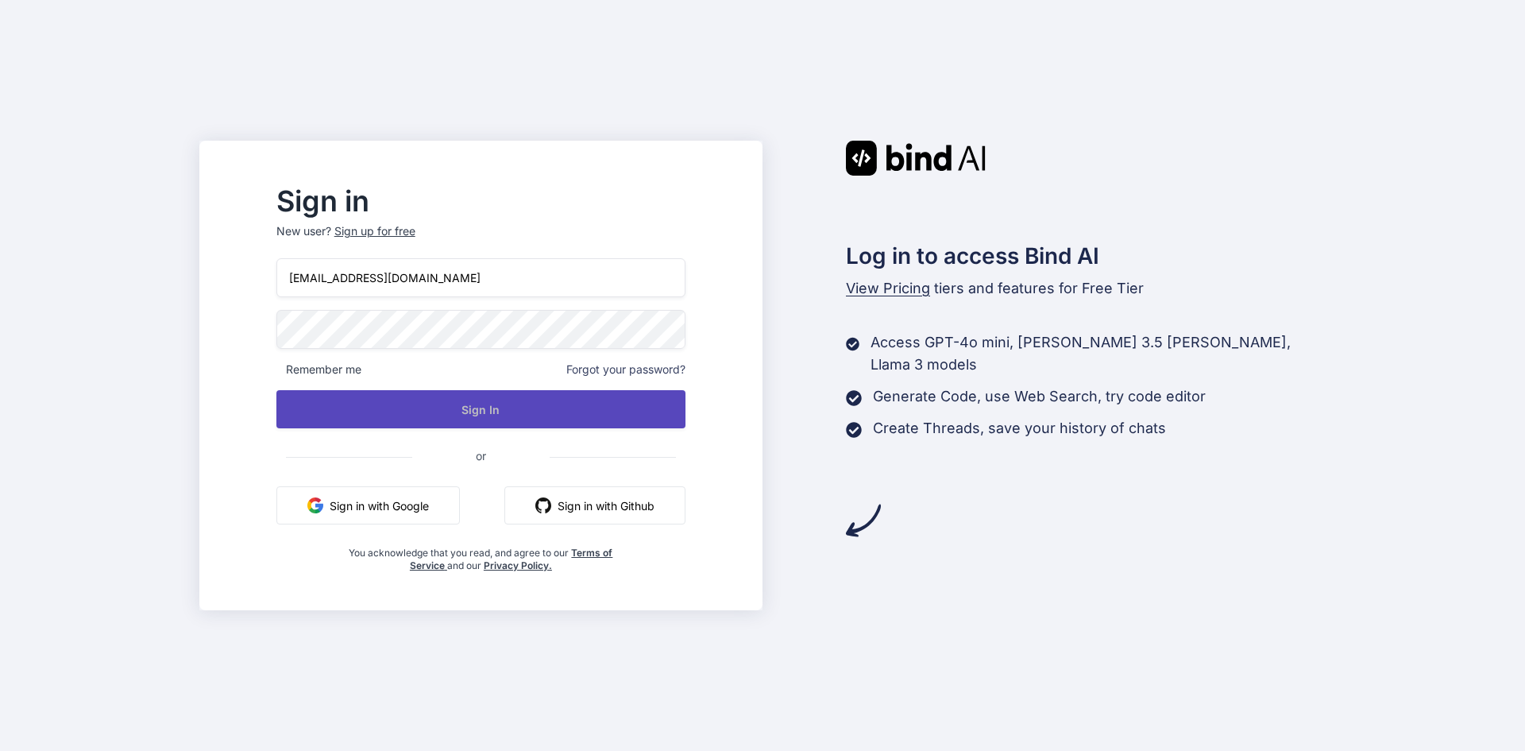
click at [521, 411] on button "Sign In" at bounding box center [480, 409] width 409 height 38
